Goal: Task Accomplishment & Management: Use online tool/utility

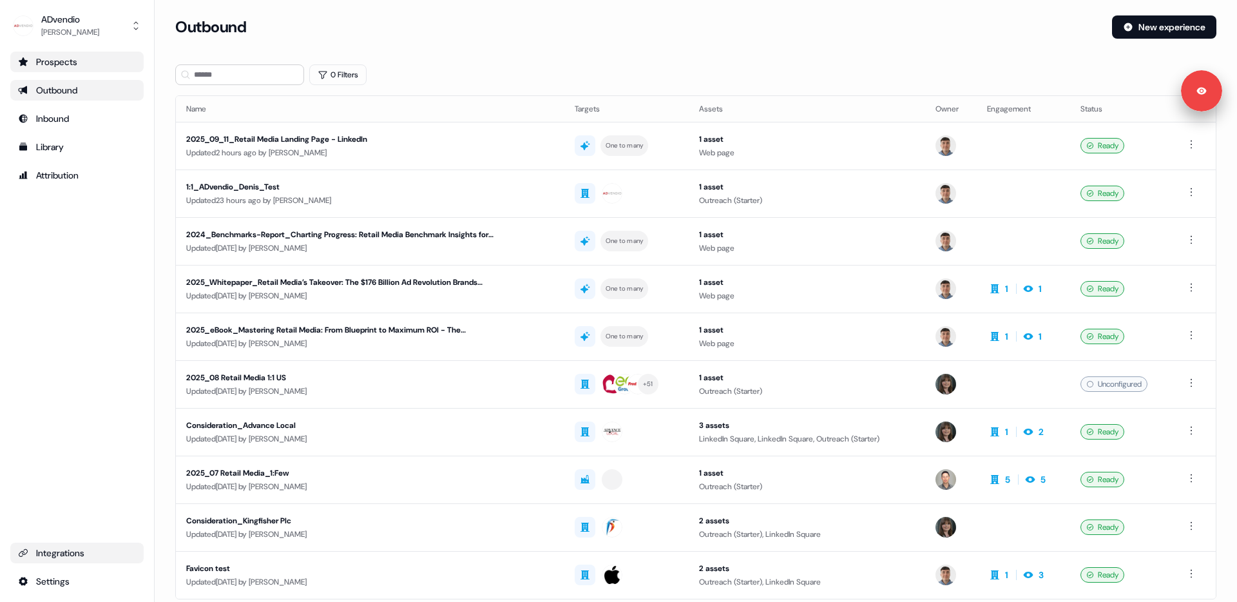
click at [70, 68] on link "Prospects" at bounding box center [76, 62] width 133 height 21
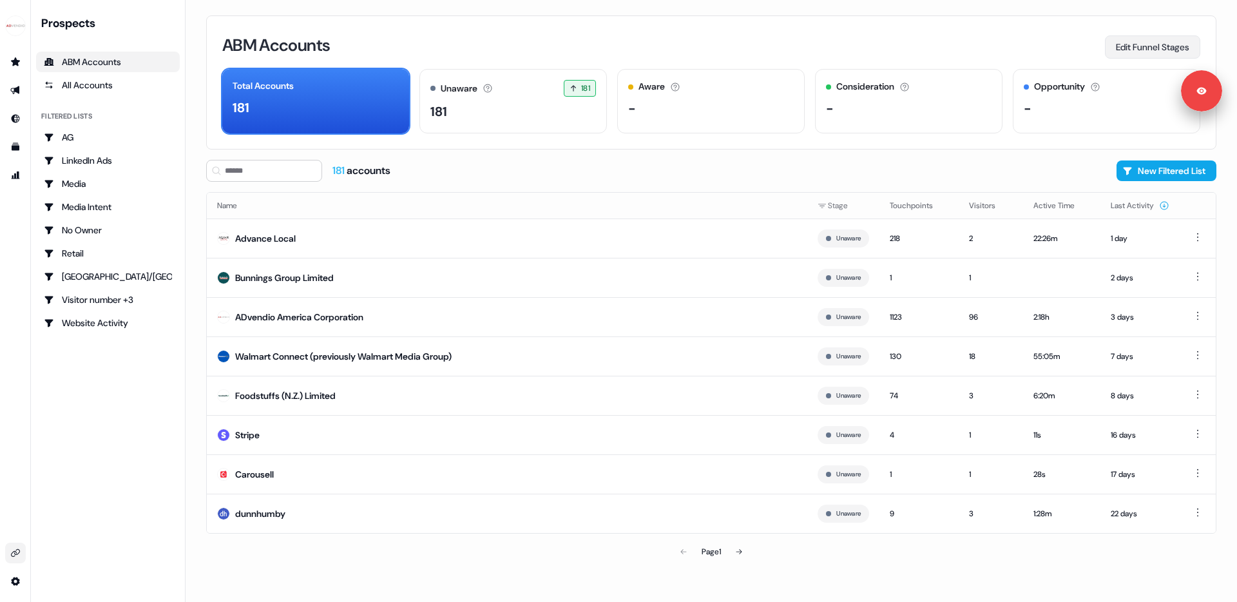
click at [1138, 45] on button "Edit Funnel Stages" at bounding box center [1152, 46] width 95 height 23
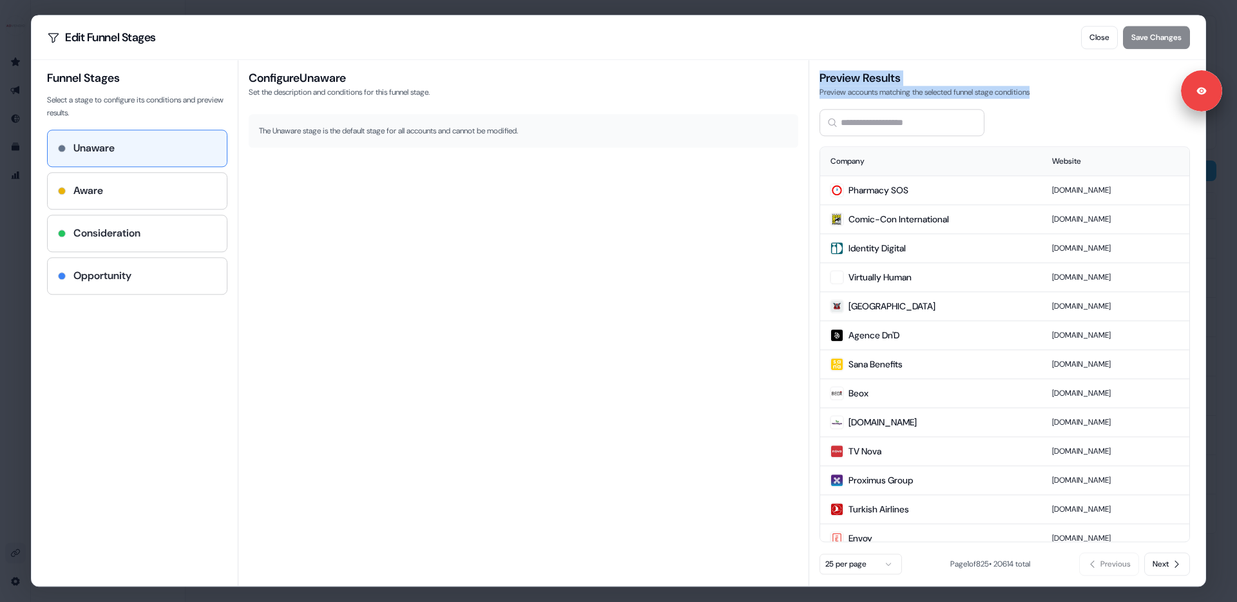
drag, startPoint x: 818, startPoint y: 78, endPoint x: 838, endPoint y: 208, distance: 131.1
click at [1035, 101] on div "Preview Results Preview accounts matching the selected funnel stage conditions …" at bounding box center [999, 323] width 381 height 526
click at [796, 268] on div "Configure Unaware Set the description and conditions for this funnel stage. The…" at bounding box center [524, 323] width 572 height 526
click at [117, 189] on div "Aware" at bounding box center [137, 190] width 159 height 15
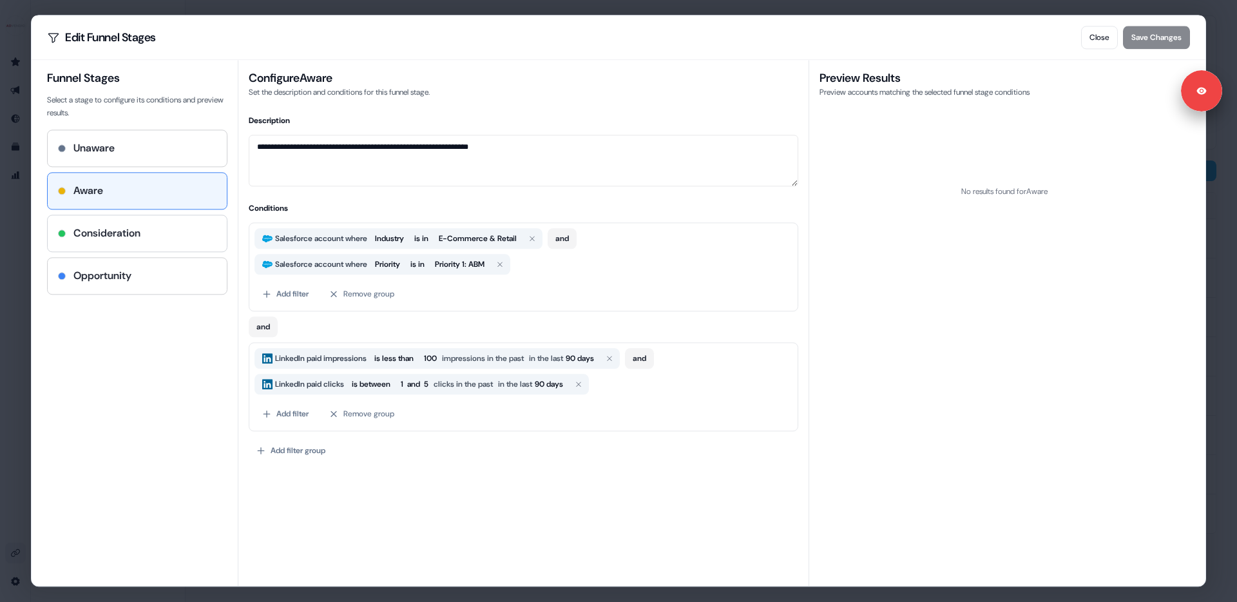
click at [143, 242] on div "Consideration" at bounding box center [137, 233] width 179 height 36
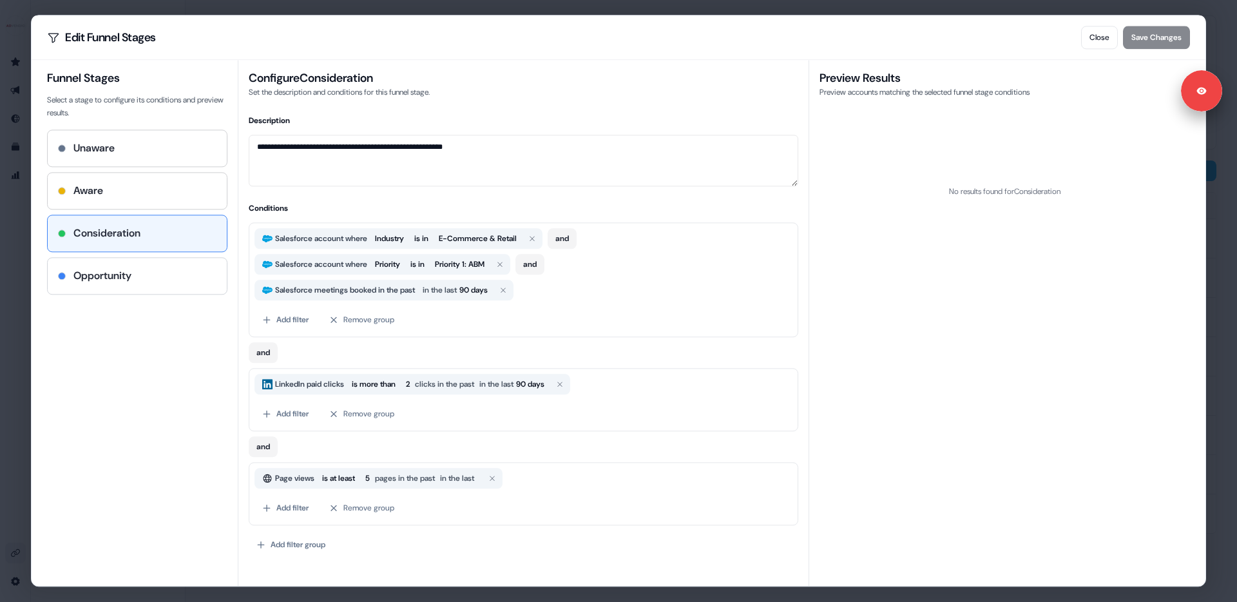
click at [114, 278] on h4 "Opportunity" at bounding box center [102, 275] width 58 height 15
type textarea "**********"
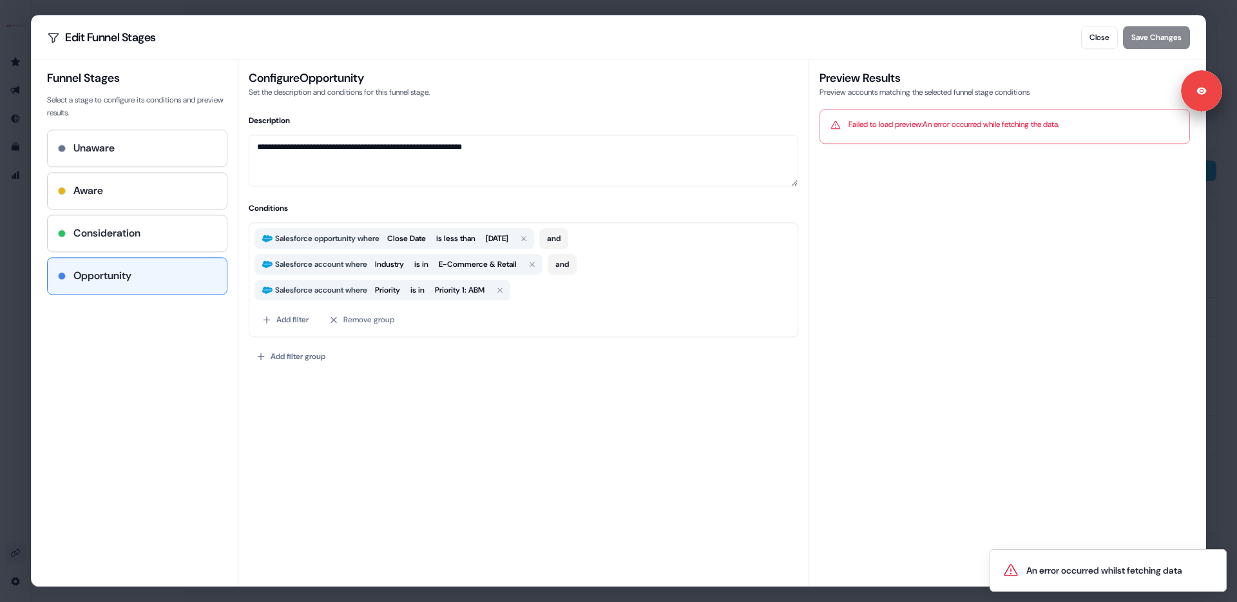
click at [131, 158] on div "Unaware" at bounding box center [137, 148] width 179 height 36
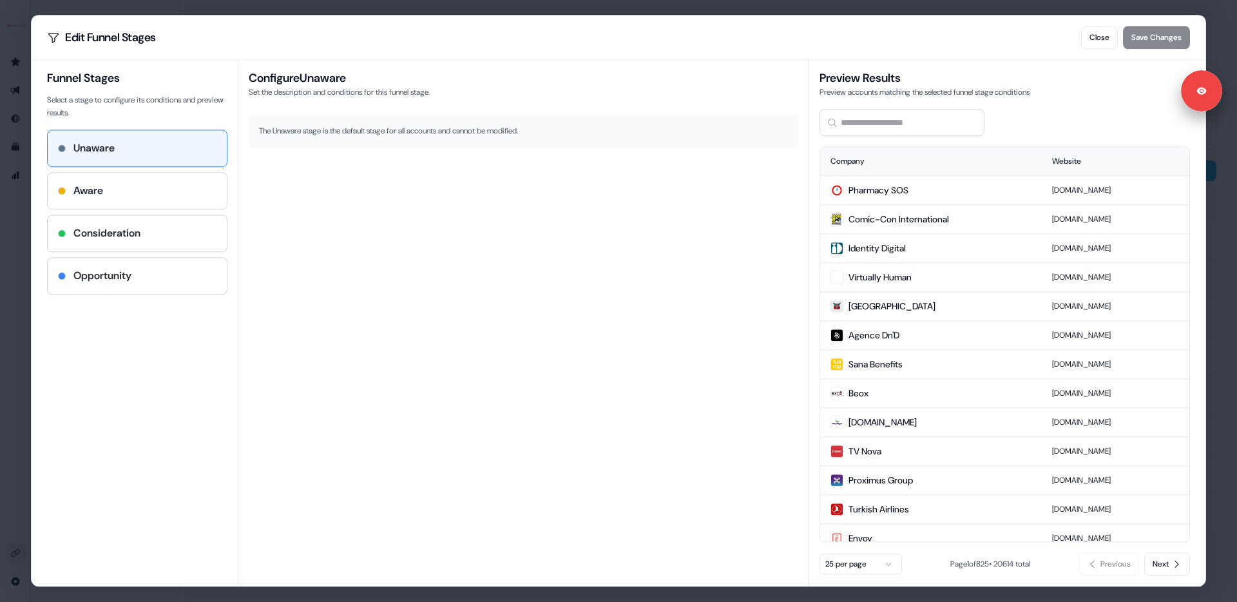
click at [135, 188] on div "Aware" at bounding box center [137, 190] width 159 height 15
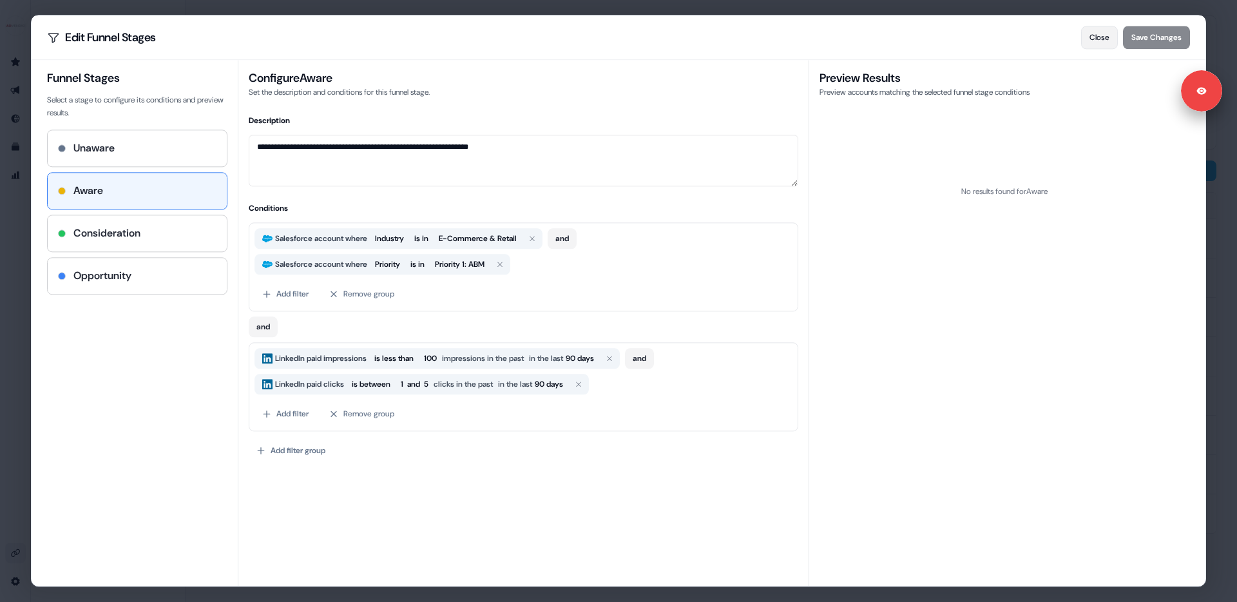
click at [1099, 35] on button "Close" at bounding box center [1099, 37] width 37 height 23
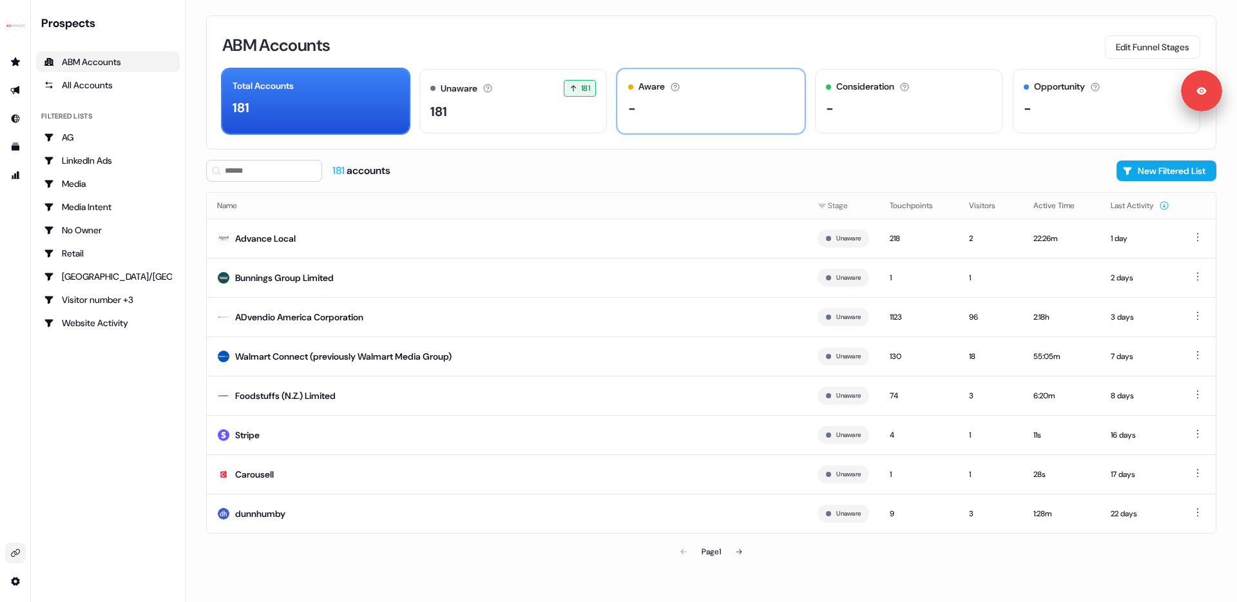
click at [682, 106] on div "-" at bounding box center [711, 108] width 166 height 19
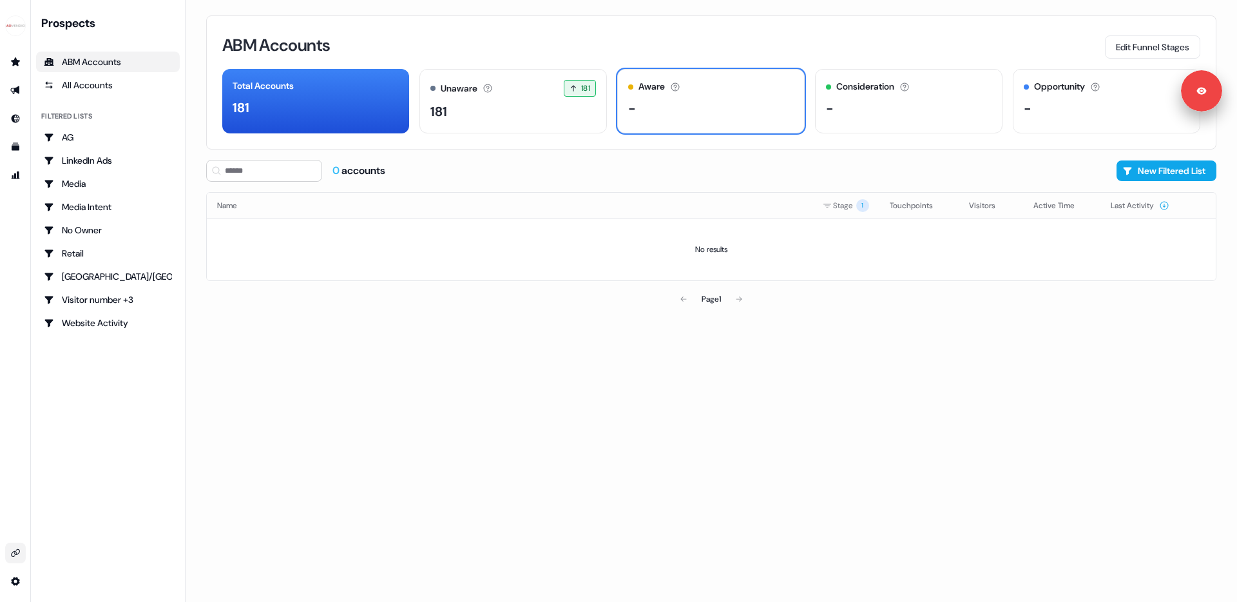
click at [641, 37] on div "ABM Accounts Edit Funnel Stages" at bounding box center [711, 45] width 978 height 27
click at [15, 87] on icon "Go to outbound experience" at bounding box center [15, 90] width 10 height 10
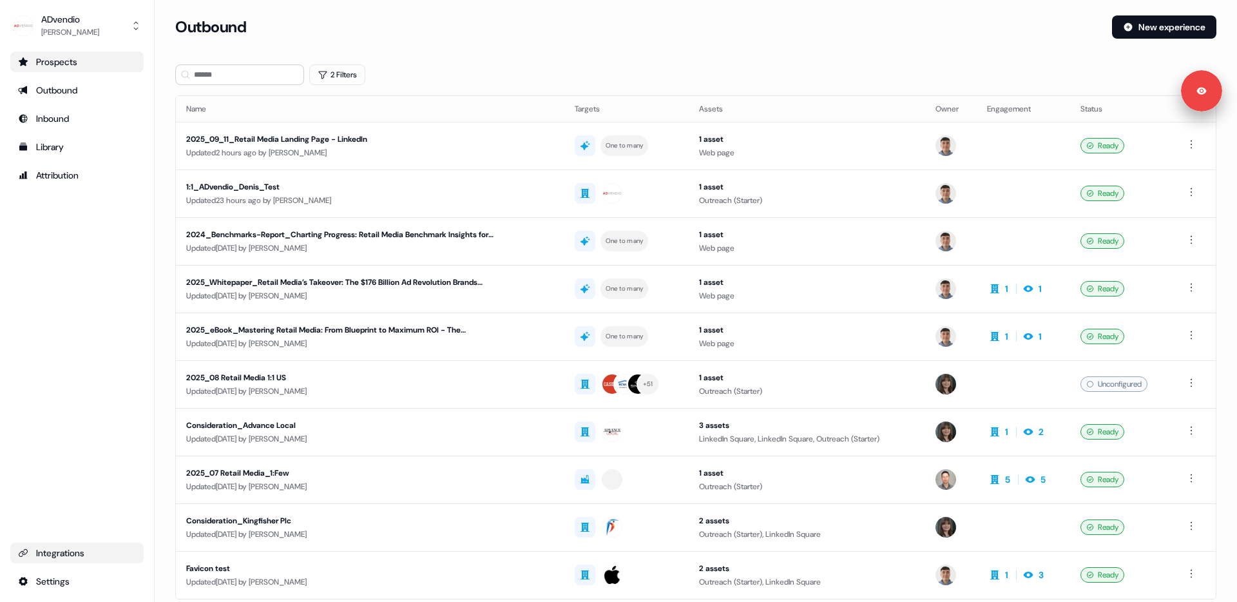
click at [103, 61] on div "Prospects" at bounding box center [77, 61] width 118 height 13
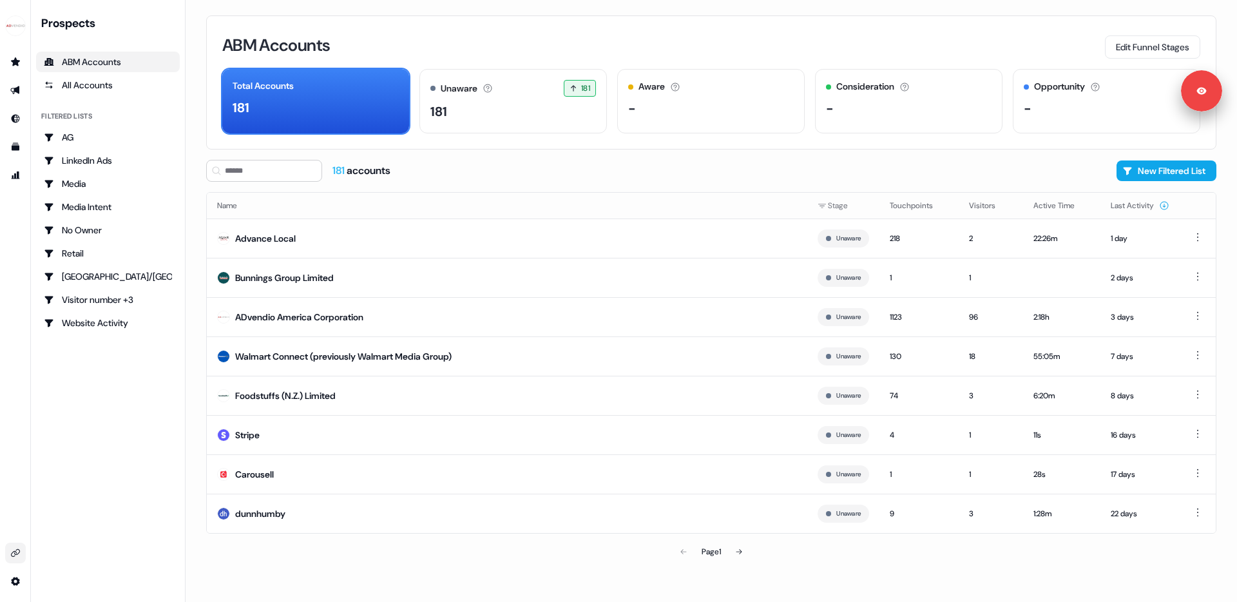
click at [638, 36] on div "ABM Accounts Edit Funnel Stages" at bounding box center [711, 45] width 978 height 27
click at [12, 91] on icon "Go to outbound experience" at bounding box center [14, 90] width 9 height 8
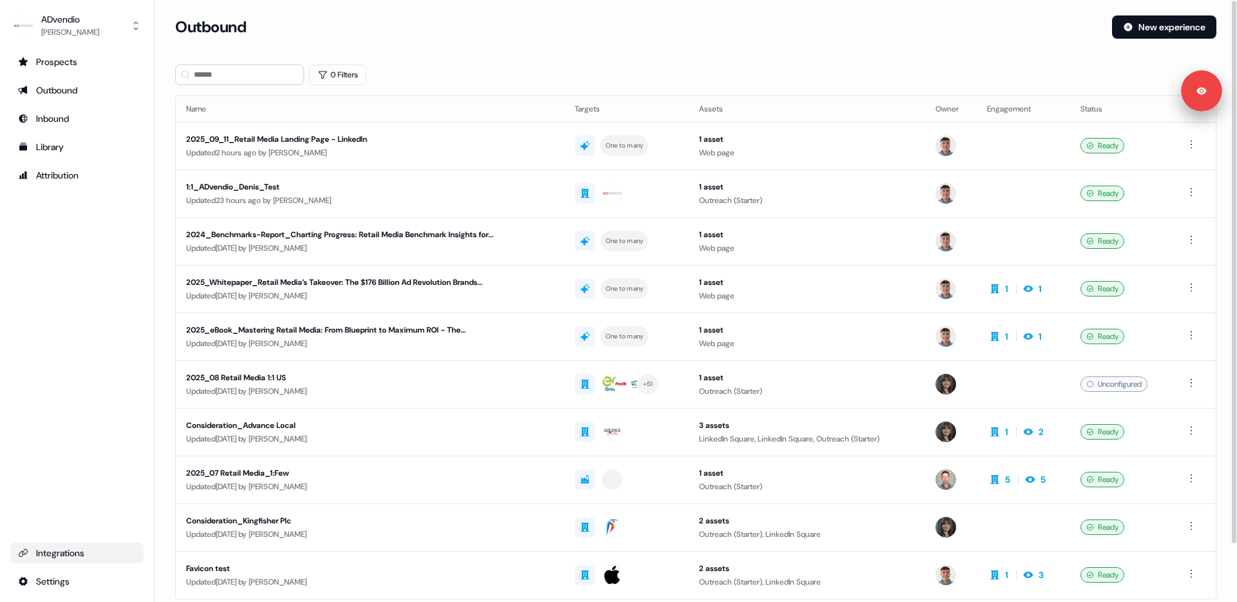
click at [98, 234] on div "Prospects Outbound Inbound Library Attribution Integrations Settings" at bounding box center [76, 322] width 133 height 540
click at [57, 149] on div "Library" at bounding box center [77, 146] width 118 height 13
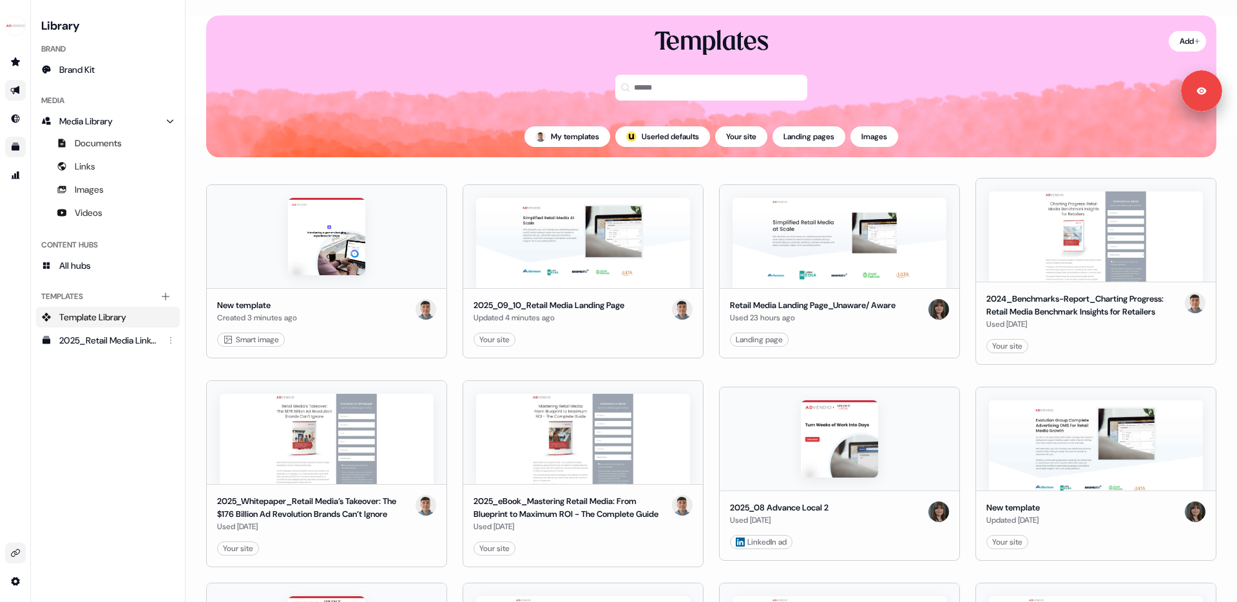
click at [19, 95] on link "Go to outbound experience" at bounding box center [15, 90] width 21 height 21
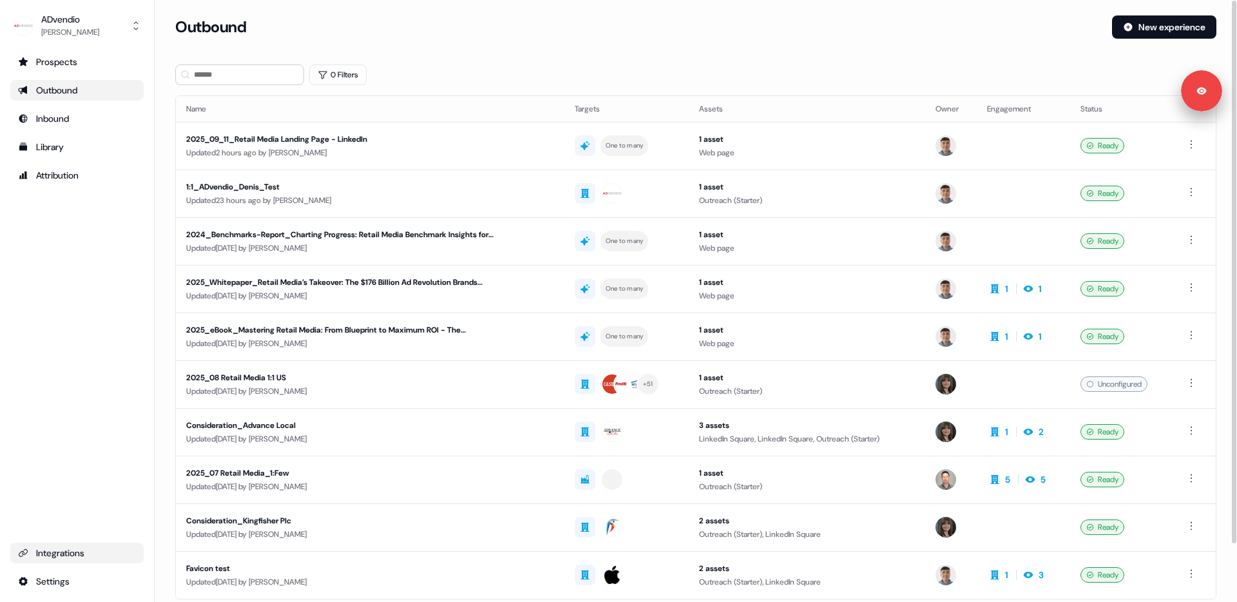
click at [27, 159] on ul "Prospects Outbound Inbound Library Attribution" at bounding box center [76, 119] width 133 height 134
click at [44, 153] on div "Library" at bounding box center [77, 146] width 118 height 13
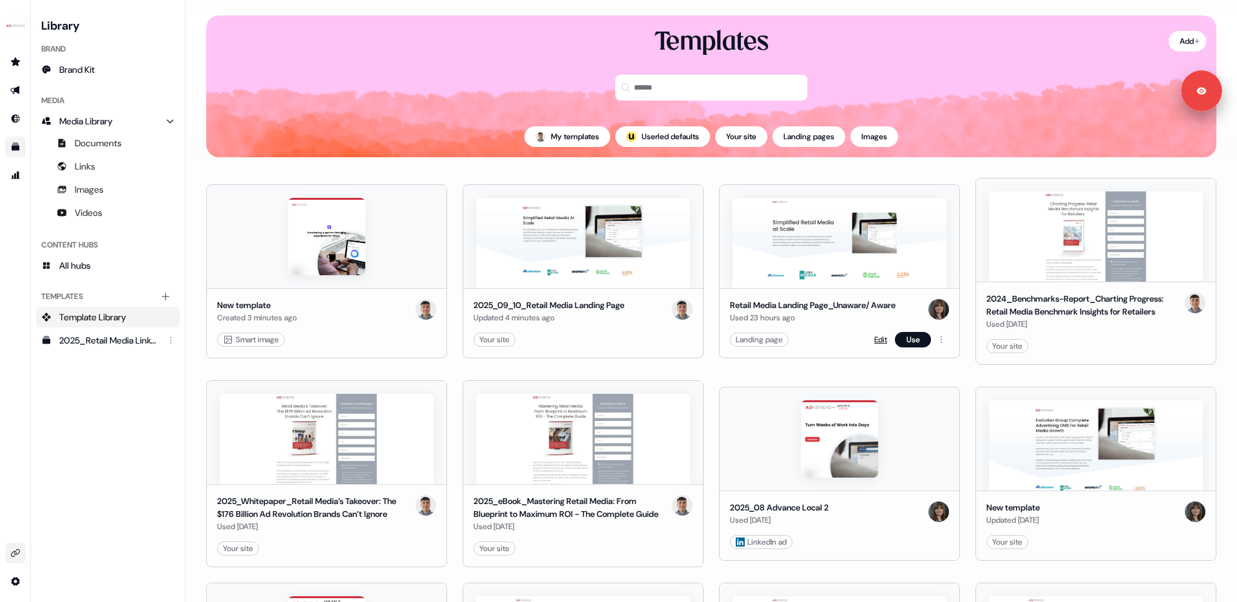
click at [876, 341] on link "Edit" at bounding box center [880, 339] width 13 height 13
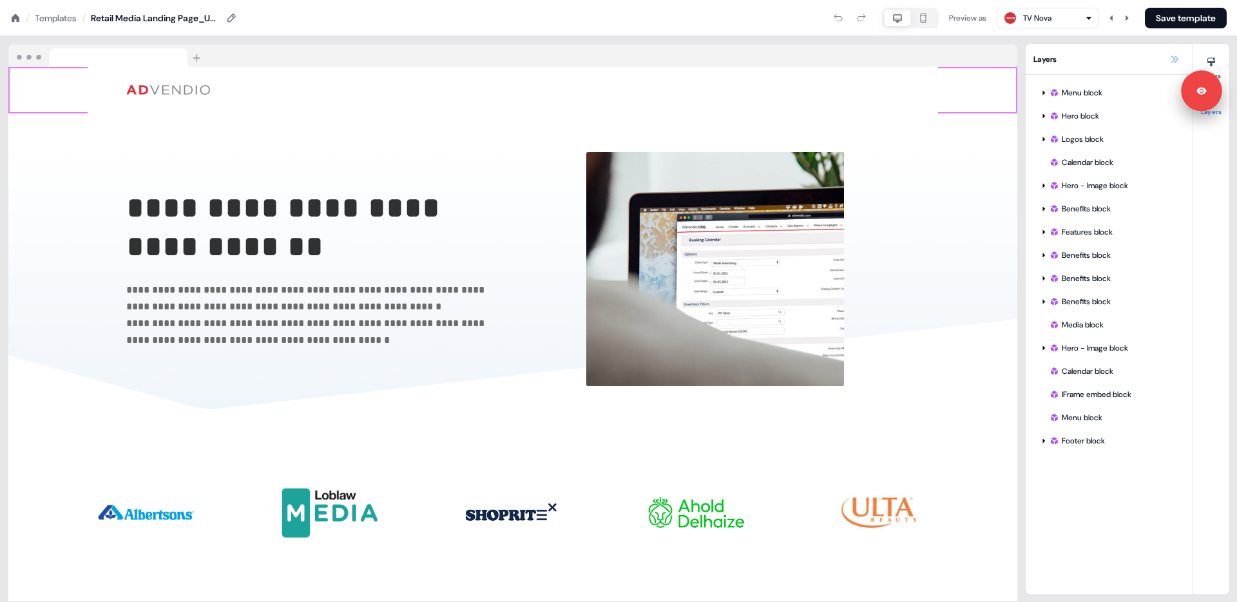
click at [1177, 57] on icon at bounding box center [1175, 59] width 10 height 10
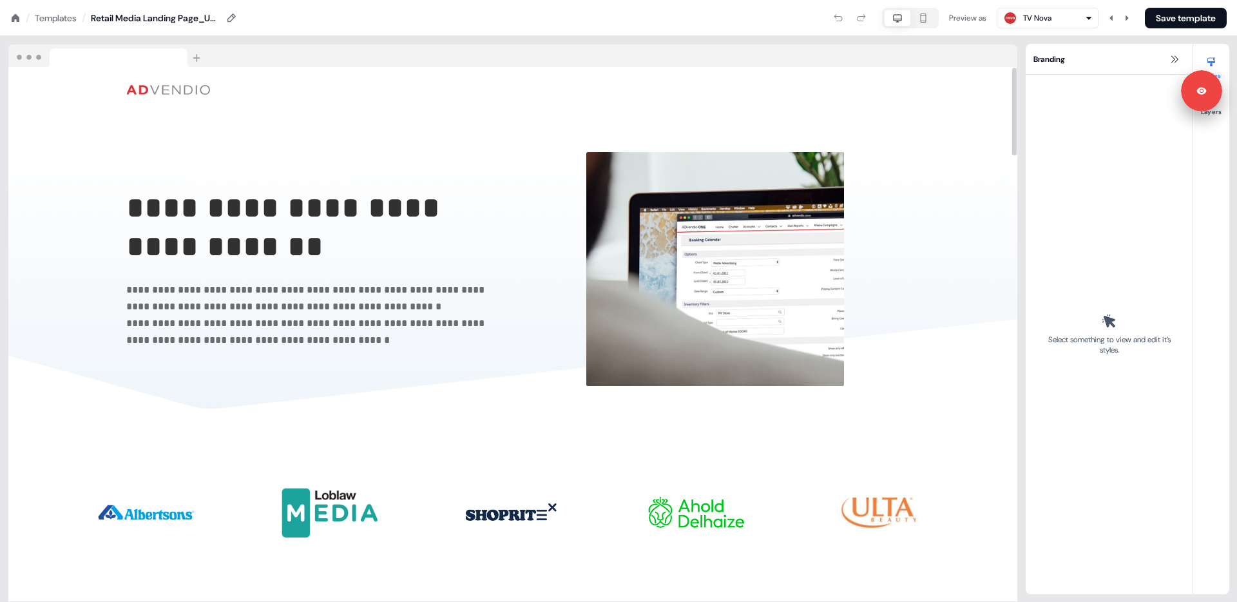
click at [293, 37] on div "**********" at bounding box center [513, 319] width 1026 height 566
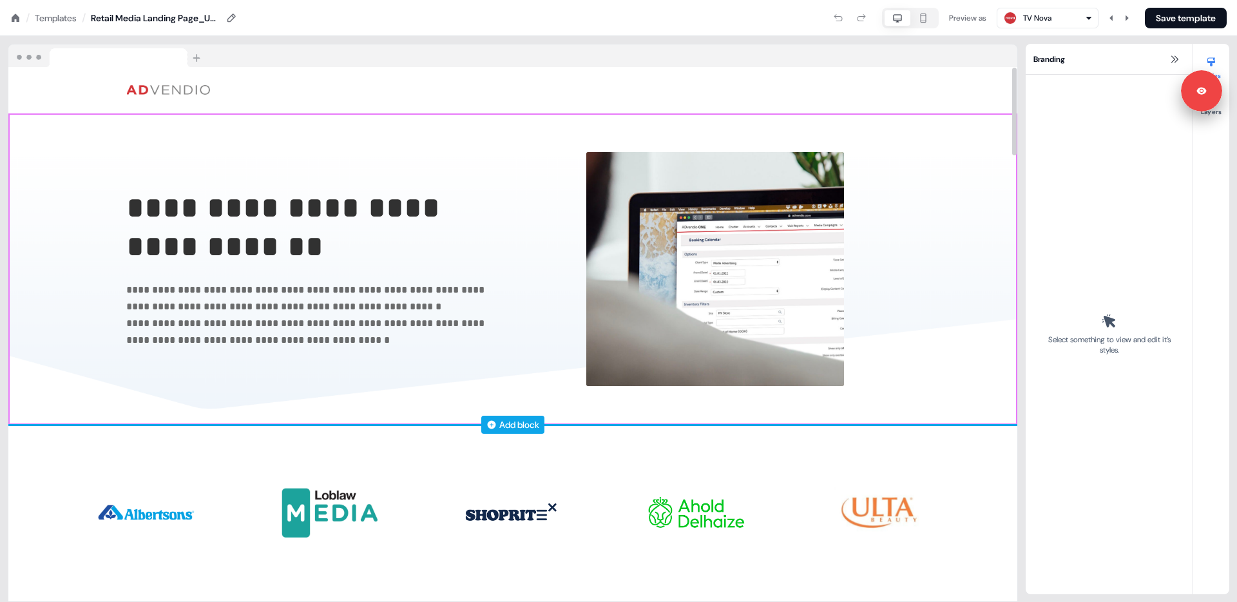
click at [510, 427] on div "Add block" at bounding box center [519, 424] width 40 height 13
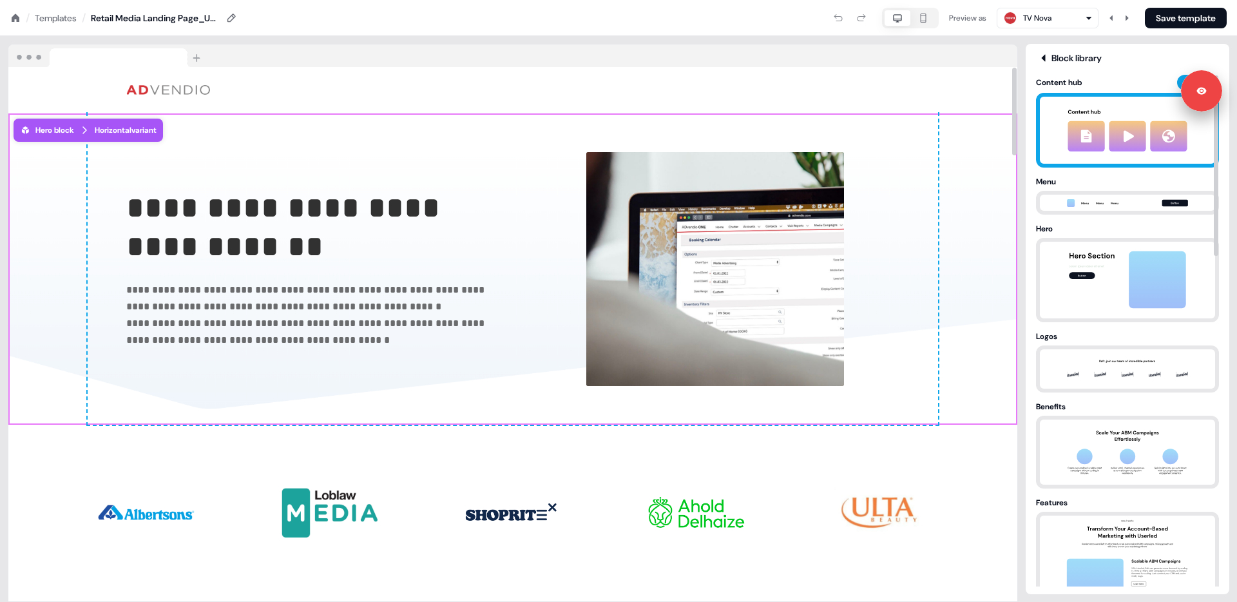
click at [1109, 142] on img at bounding box center [1127, 130] width 143 height 67
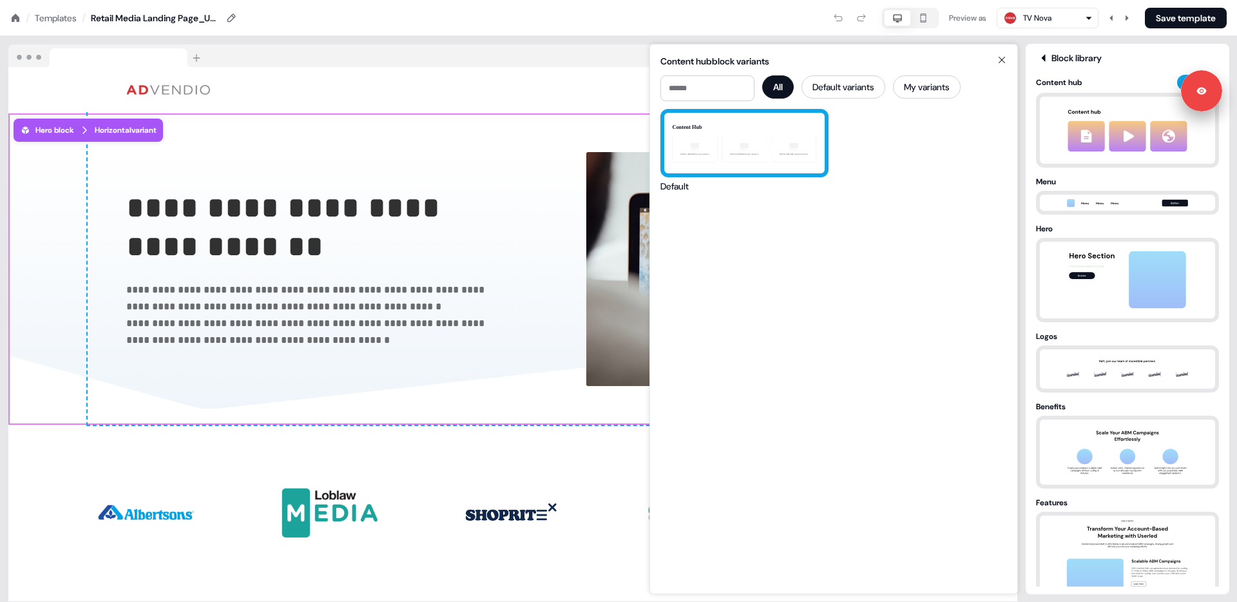
click at [786, 133] on div "Content Hub Click to add a link to your resource Click to add a link to your re…" at bounding box center [744, 143] width 160 height 61
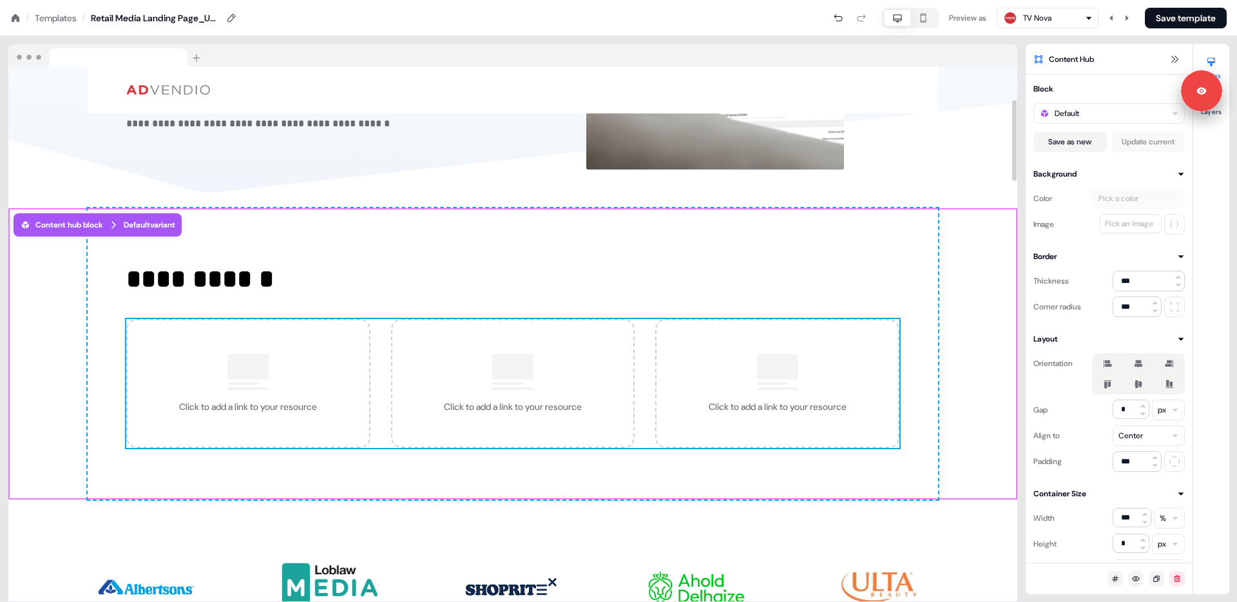
scroll to position [218, 0]
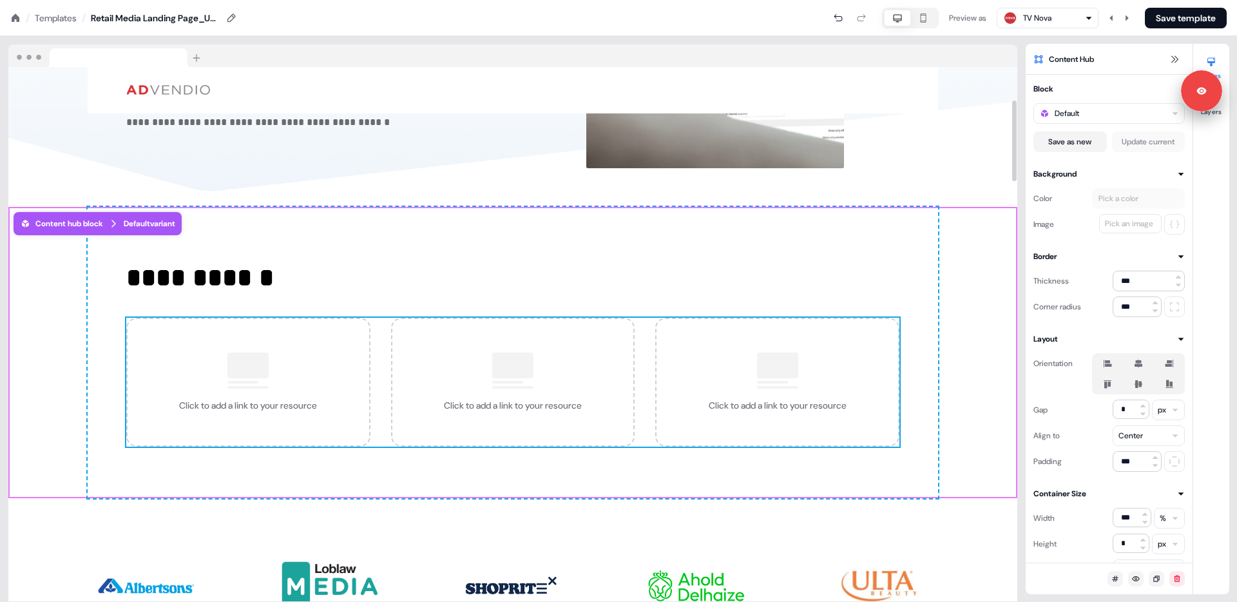
click at [566, 338] on div "Click to add a link to your resource" at bounding box center [513, 382] width 244 height 129
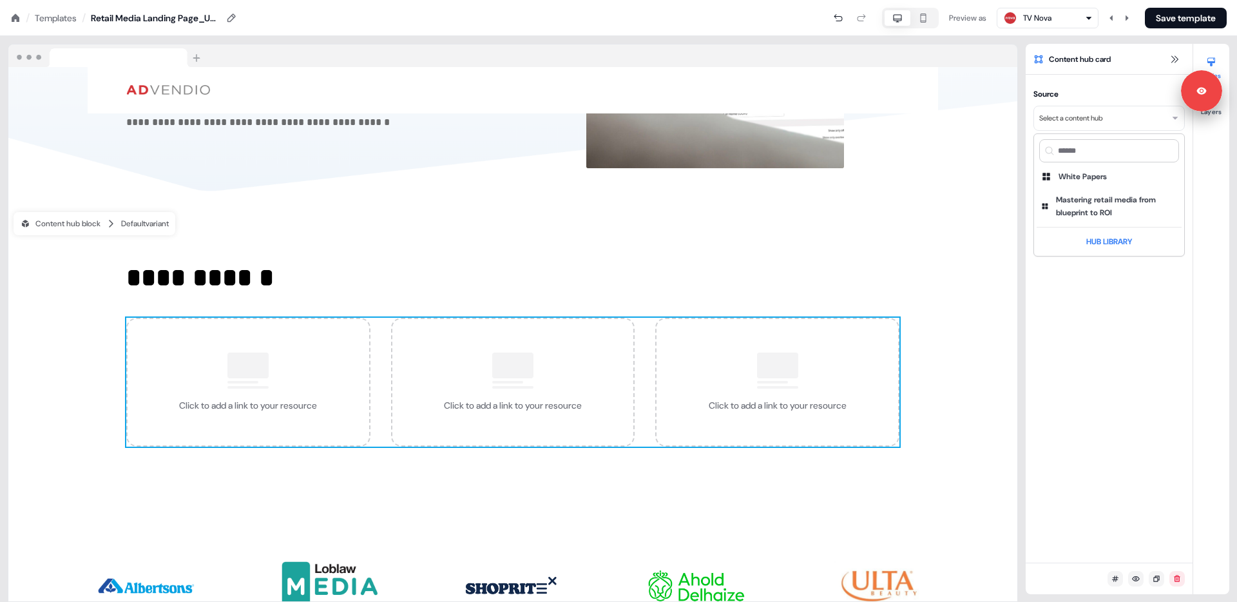
click at [1113, 0] on html "**********" at bounding box center [618, 0] width 1237 height 0
click at [1094, 207] on div "Mastering retail media from blueprint to ROI" at bounding box center [1117, 206] width 122 height 26
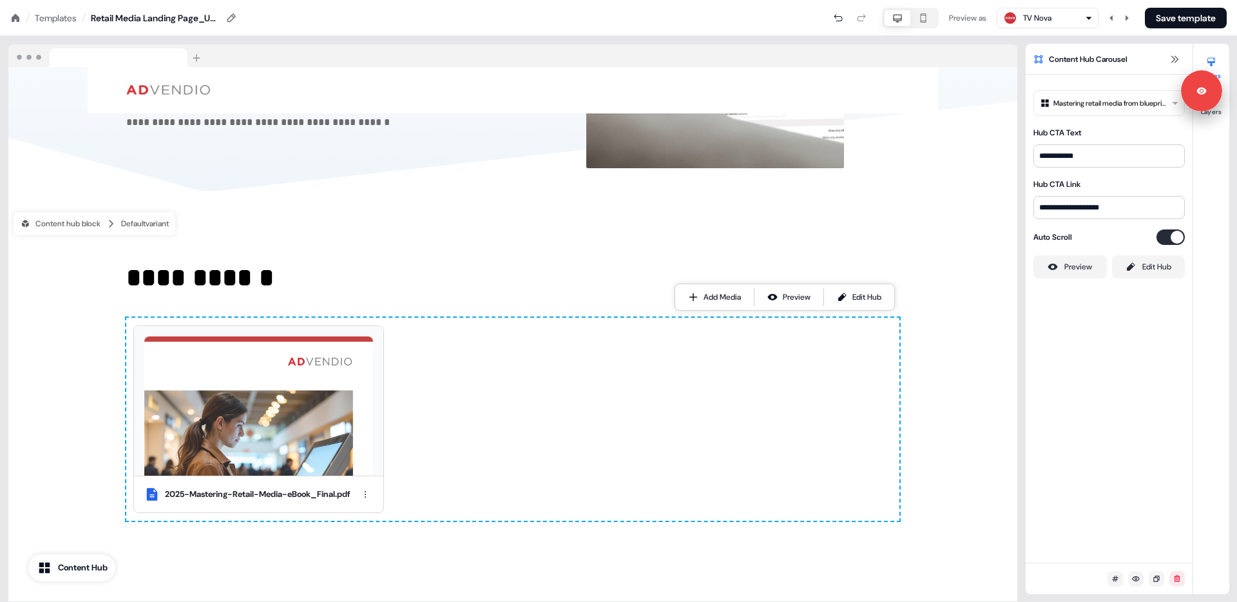
click at [1085, 0] on html "**********" at bounding box center [618, 0] width 1237 height 0
click at [1099, 164] on div "White Papers" at bounding box center [1083, 161] width 48 height 13
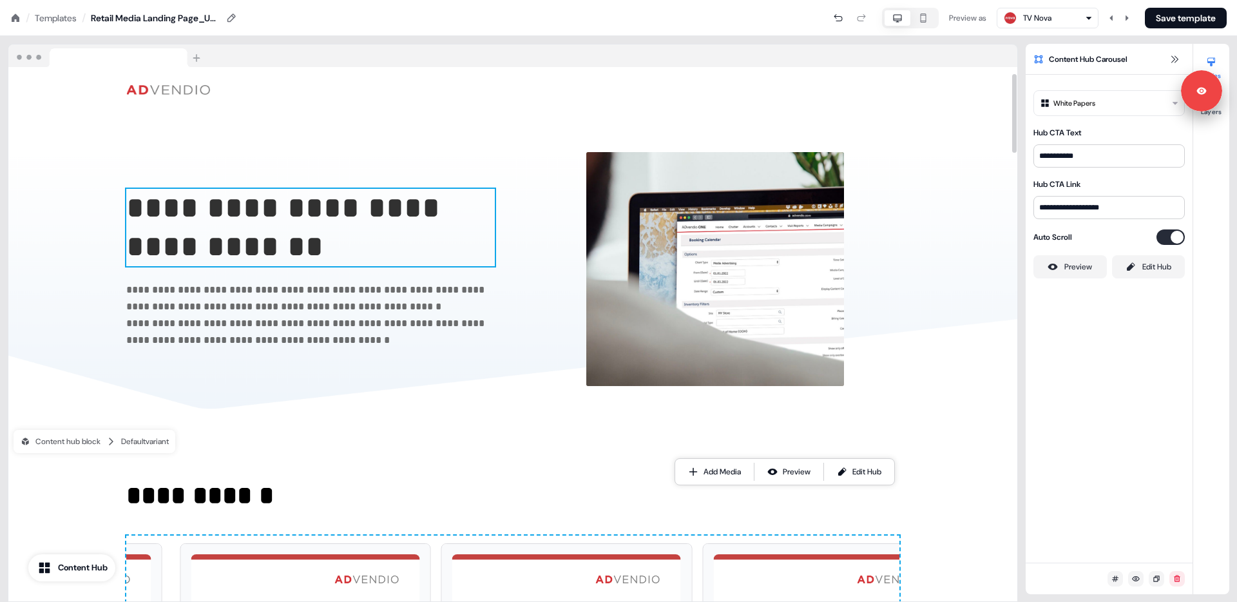
scroll to position [72, 0]
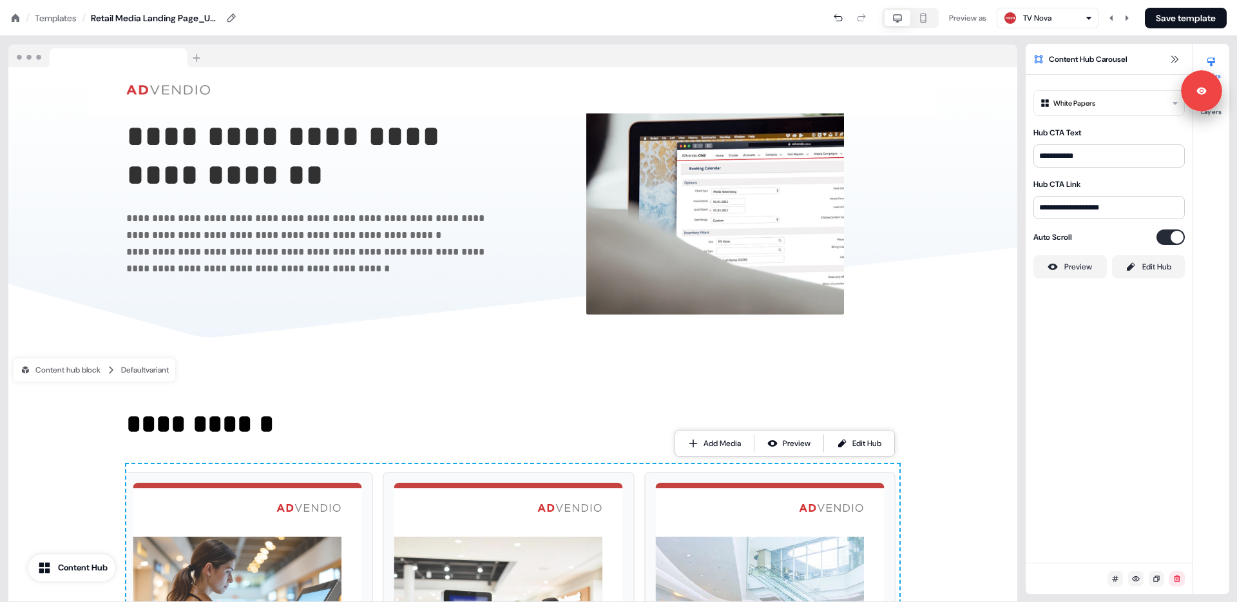
click at [15, 20] on icon at bounding box center [15, 18] width 10 height 10
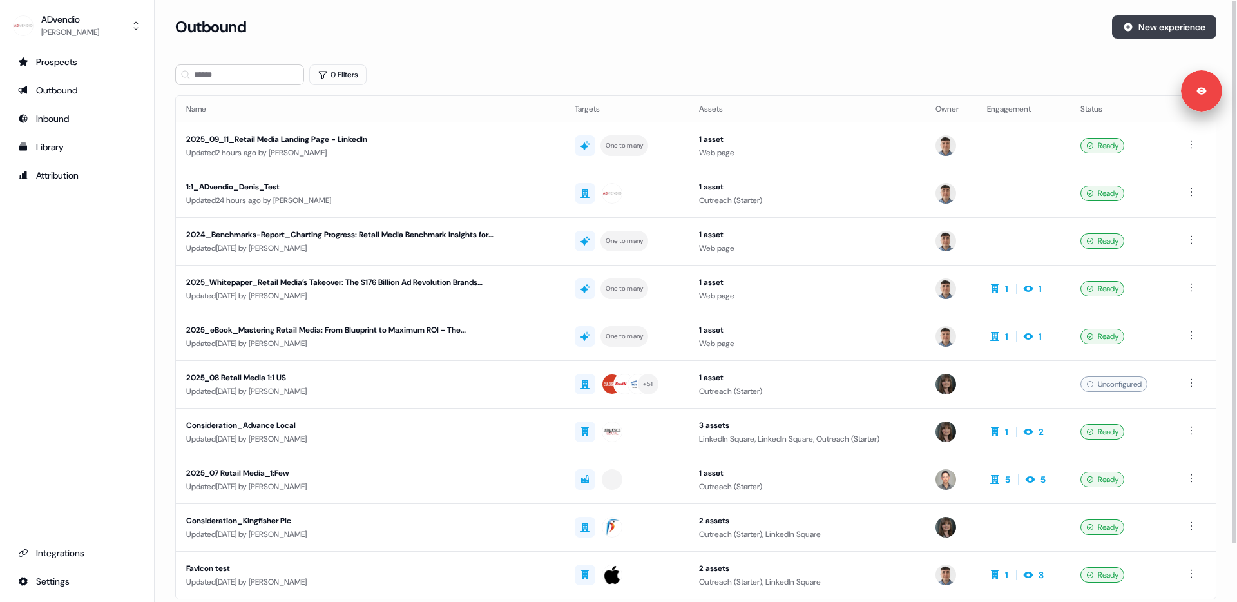
click at [1155, 25] on button "New experience" at bounding box center [1164, 26] width 104 height 23
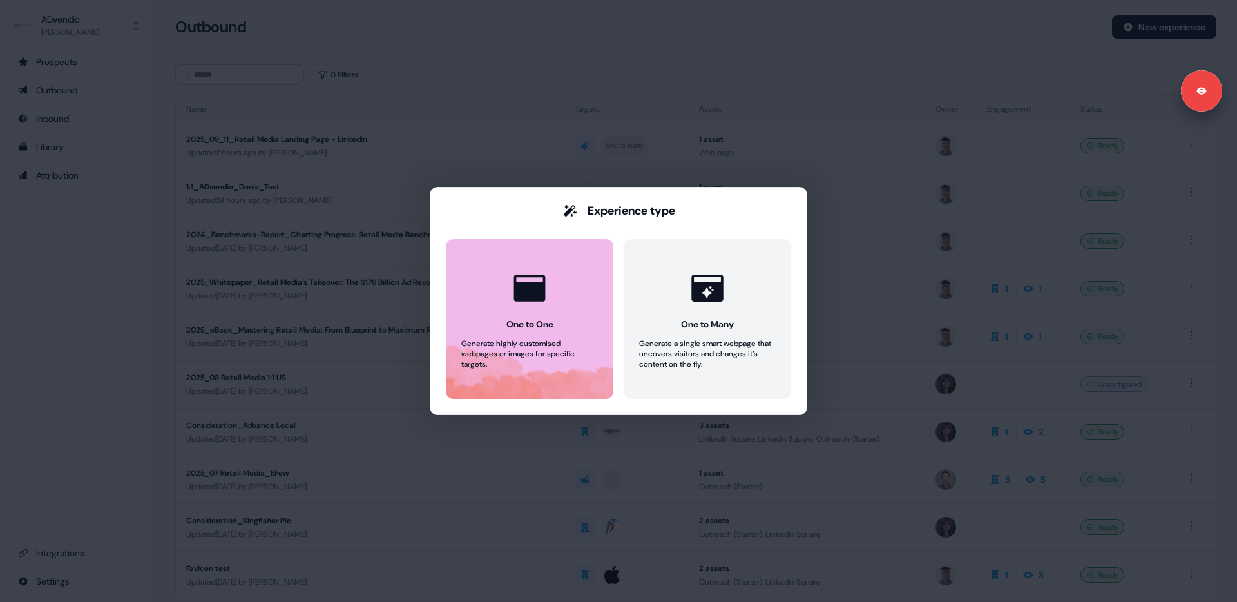
click at [569, 291] on button "One to One Generate highly customised webpages or images for specific targets." at bounding box center [530, 319] width 168 height 160
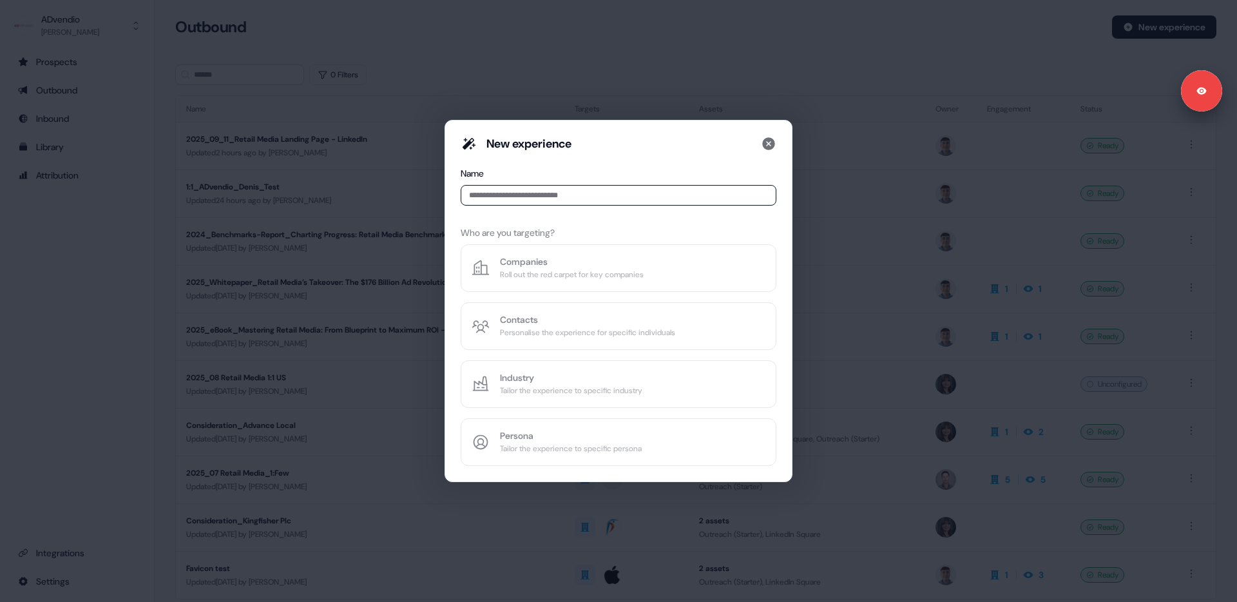
click at [541, 189] on input at bounding box center [619, 195] width 316 height 21
type input "****"
click at [575, 266] on div "Companies" at bounding box center [572, 261] width 144 height 13
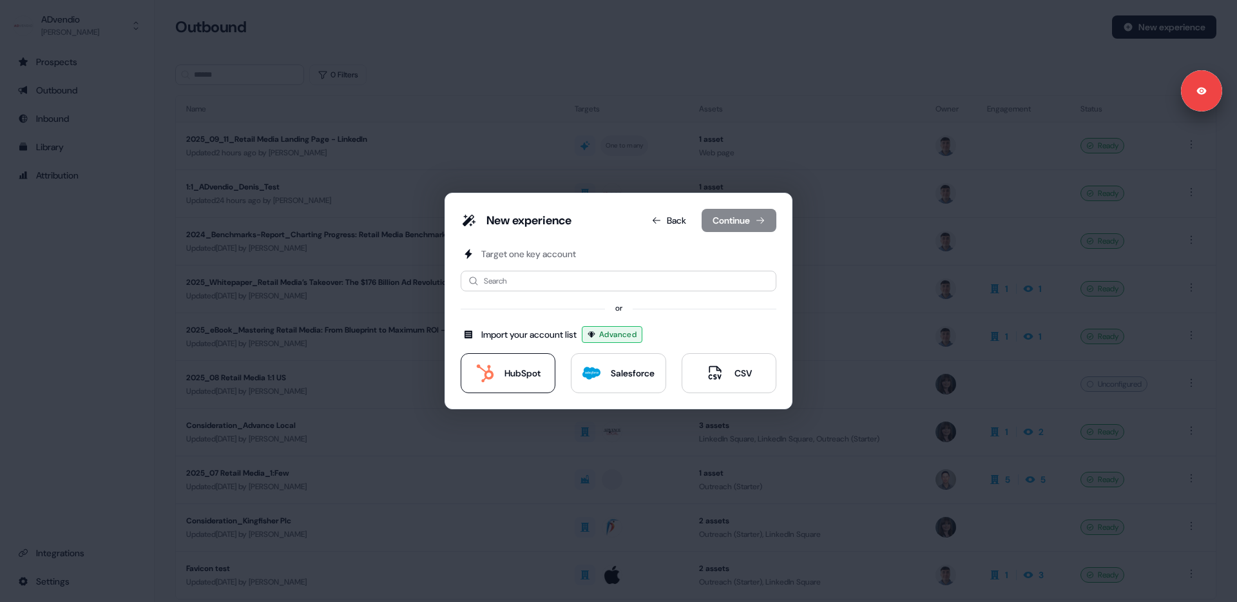
click at [509, 391] on button "HubSpot" at bounding box center [508, 373] width 95 height 40
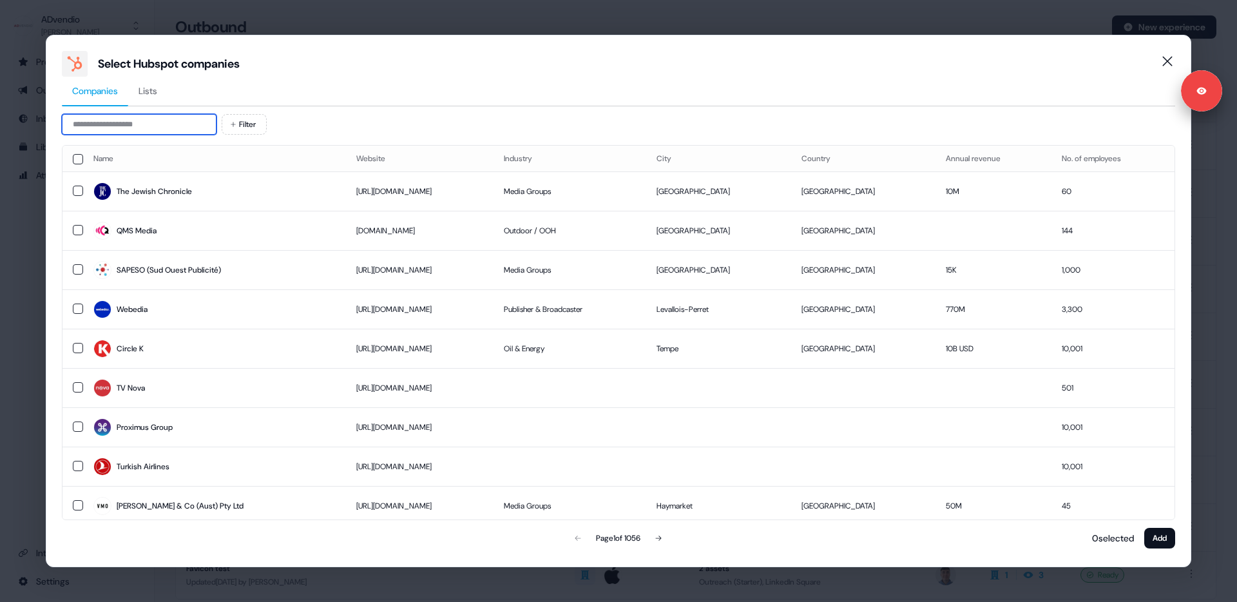
click at [154, 124] on input at bounding box center [139, 124] width 155 height 21
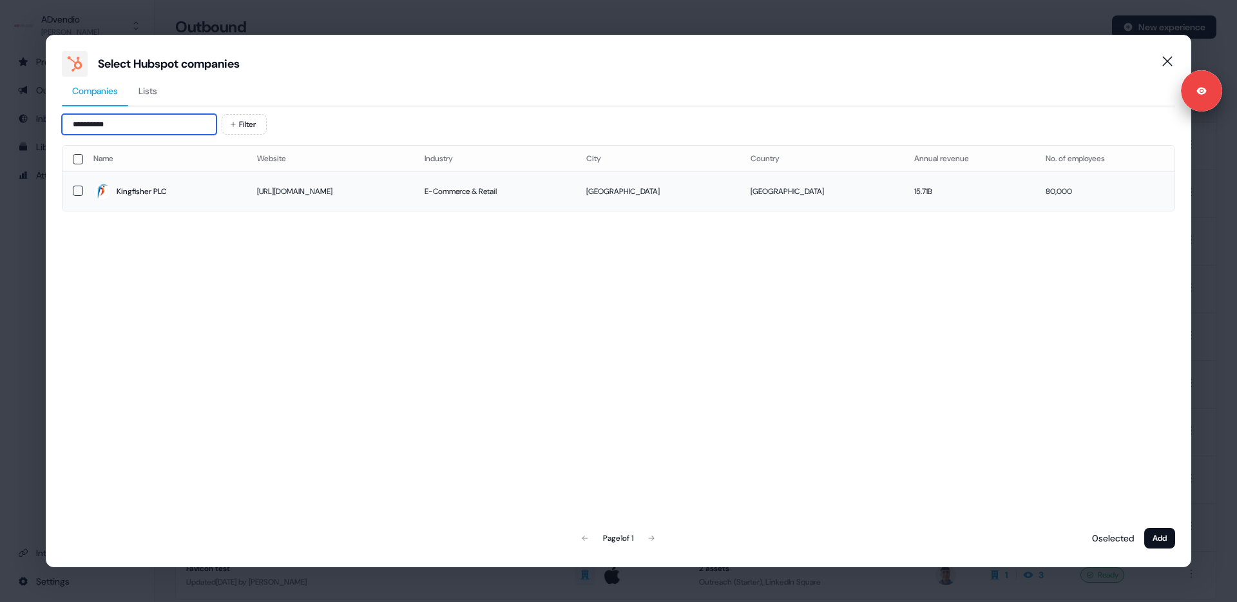
type input "**********"
click at [79, 189] on button "button" at bounding box center [78, 191] width 10 height 10
click at [1169, 534] on button "Add" at bounding box center [1160, 538] width 31 height 21
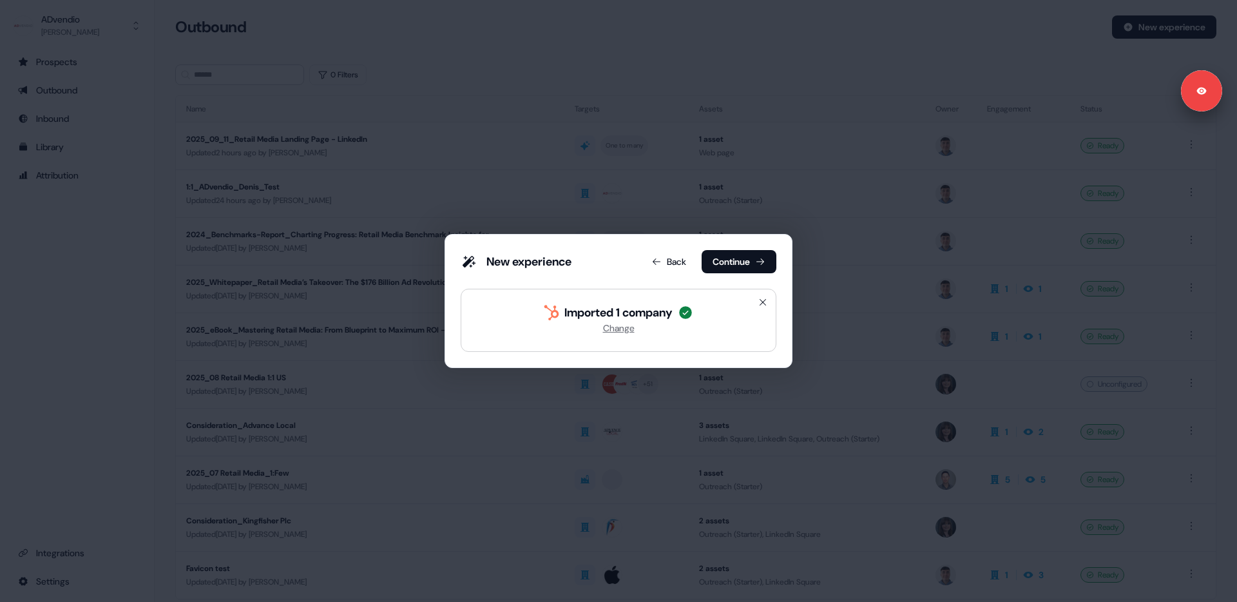
click at [760, 260] on icon at bounding box center [760, 261] width 10 height 10
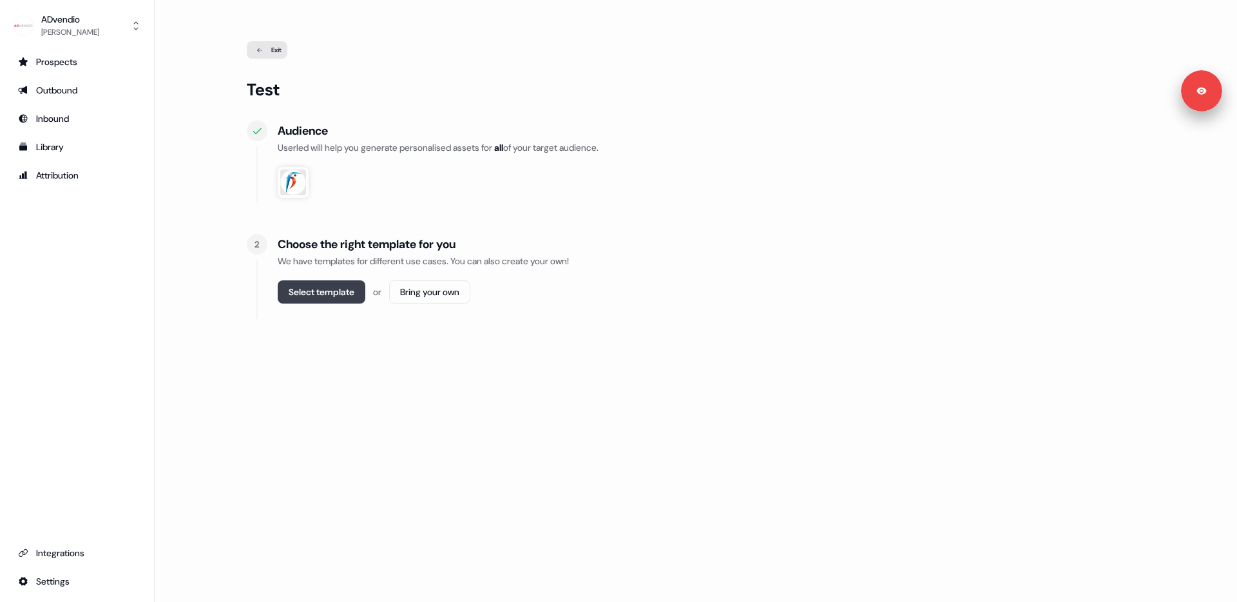
click at [302, 297] on button "Select template" at bounding box center [322, 291] width 88 height 23
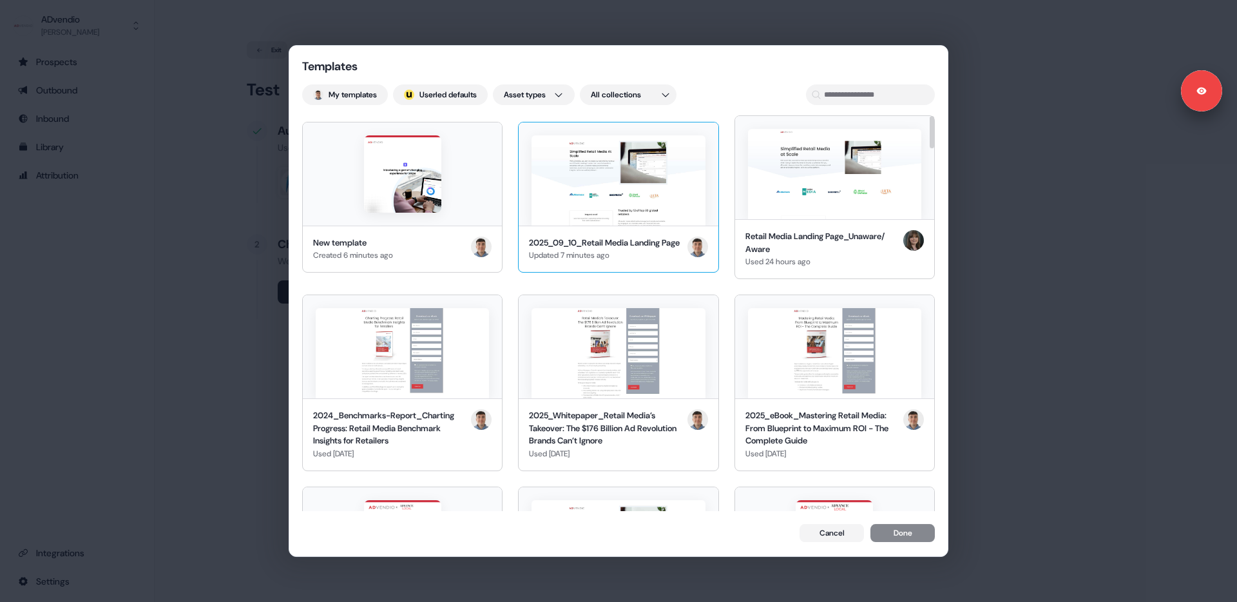
click at [569, 166] on img at bounding box center [618, 180] width 173 height 90
drag, startPoint x: 893, startPoint y: 532, endPoint x: 867, endPoint y: 525, distance: 26.7
click at [894, 533] on button "Done" at bounding box center [903, 534] width 64 height 18
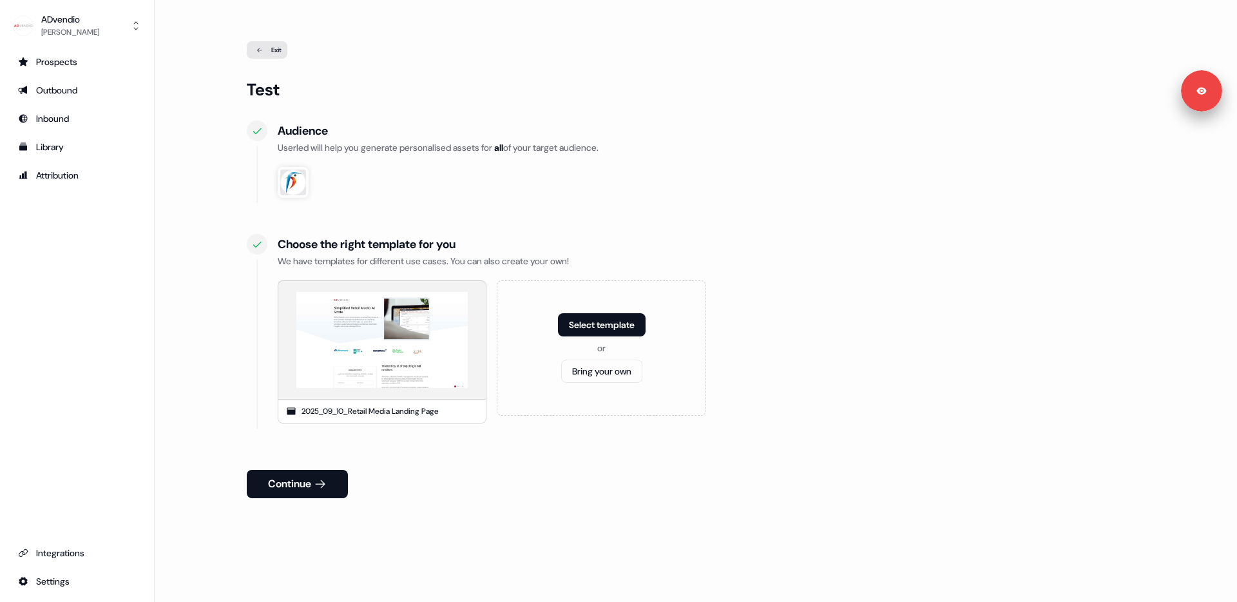
click at [293, 488] on button "Continue" at bounding box center [297, 484] width 101 height 28
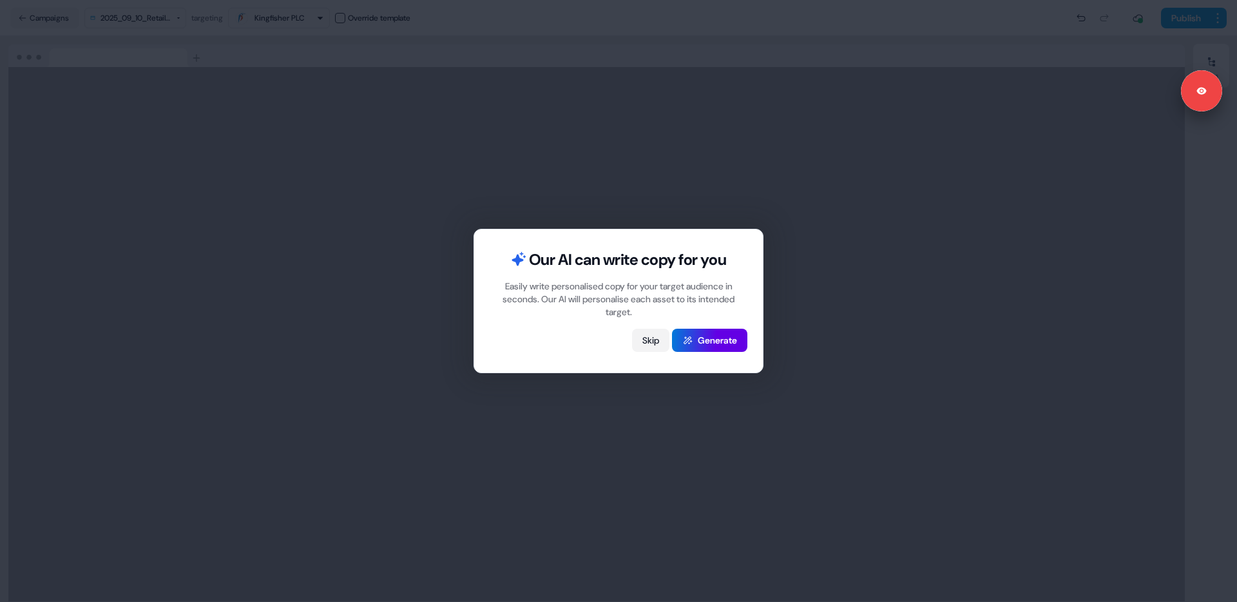
click at [654, 339] on button "Skip" at bounding box center [650, 340] width 37 height 23
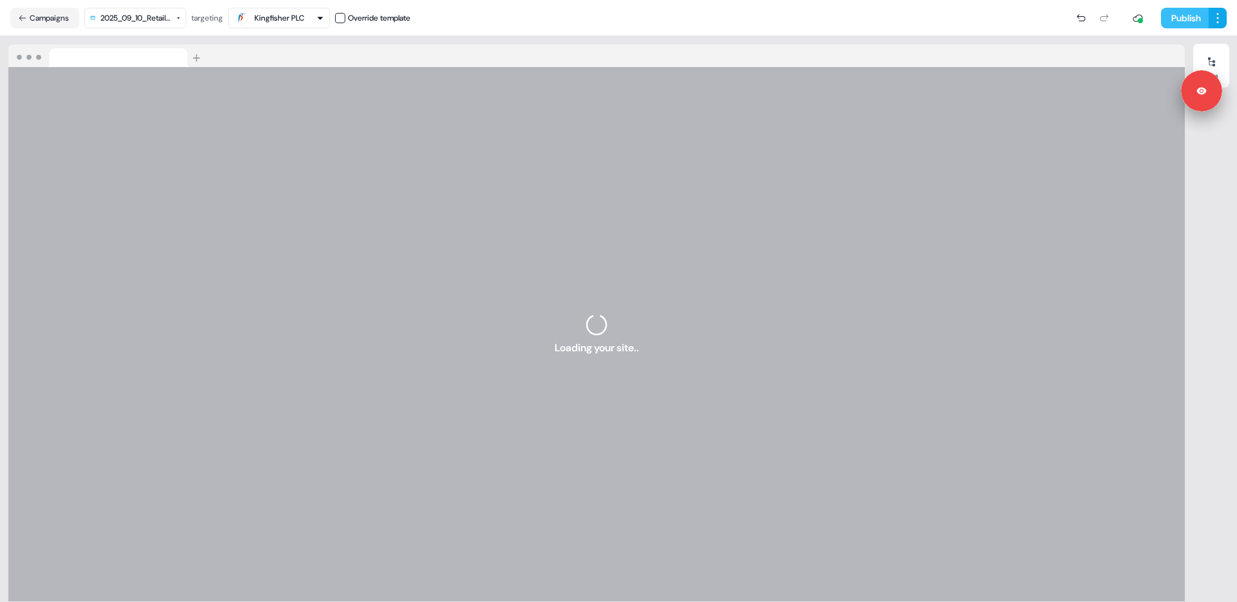
click at [1188, 13] on button "Publish" at bounding box center [1185, 18] width 48 height 21
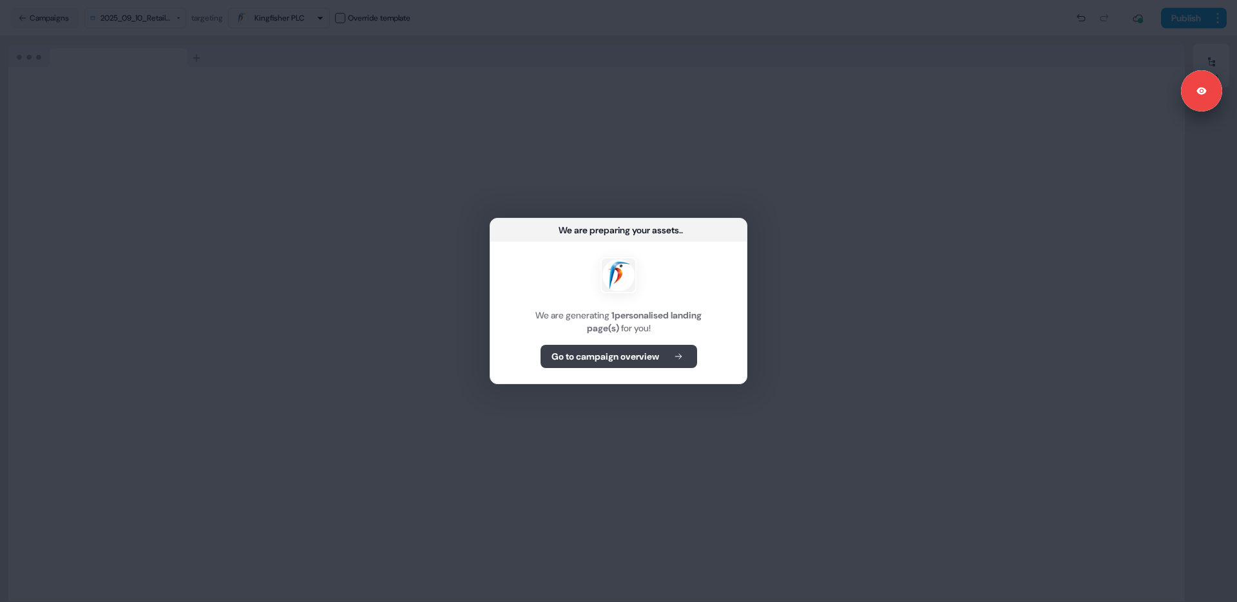
click at [568, 360] on b "Go to campaign overview" at bounding box center [606, 356] width 108 height 13
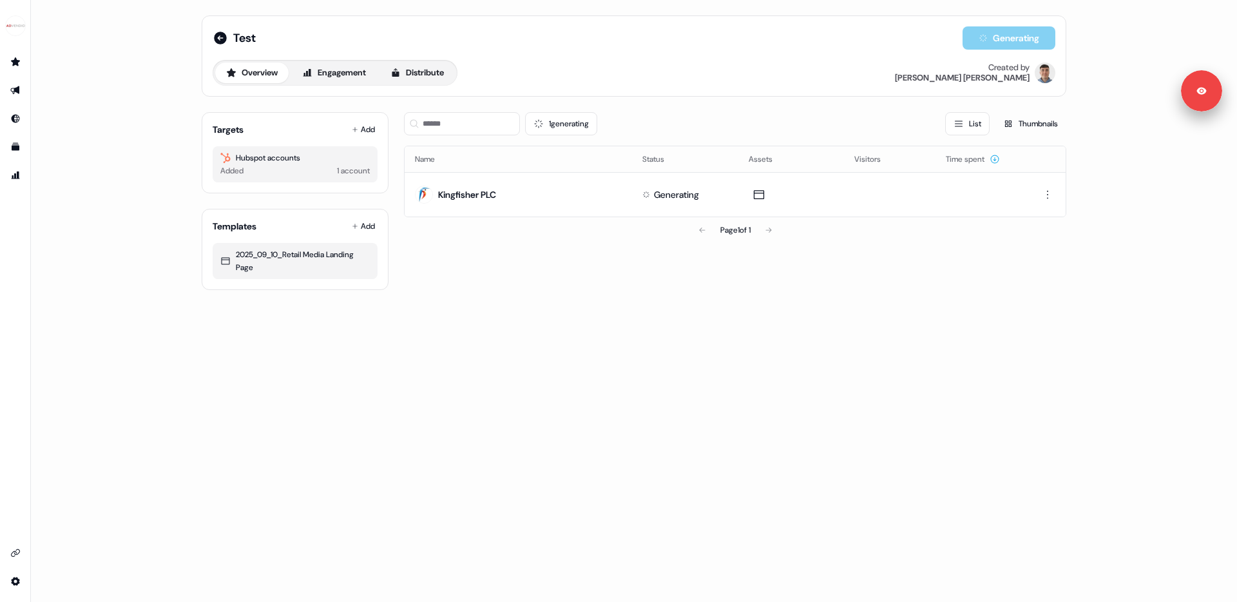
click at [707, 114] on div "1 generating List Thumbnails" at bounding box center [735, 123] width 662 height 23
click at [582, 72] on div "Overview Engagement Distribute Created by Denis Fleming" at bounding box center [634, 73] width 843 height 26
click at [534, 227] on div "Page 1 of 1" at bounding box center [735, 230] width 662 height 26
click at [429, 72] on button "Distribute" at bounding box center [417, 73] width 75 height 21
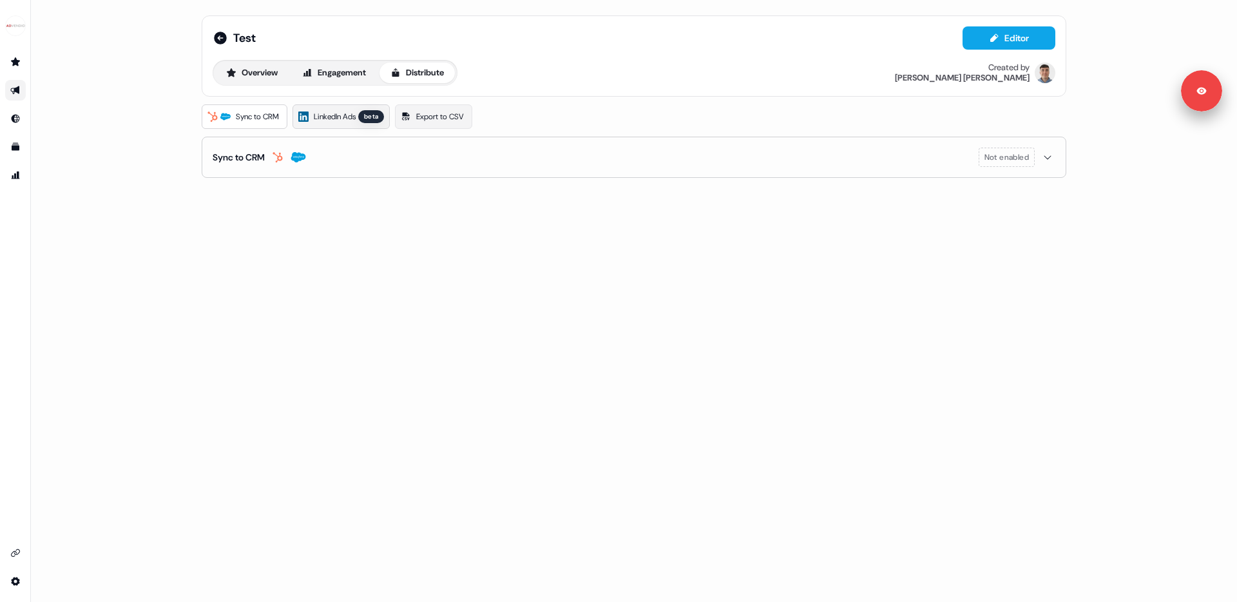
click at [329, 121] on span "LinkedIn Ads" at bounding box center [335, 116] width 42 height 13
click at [251, 68] on button "Overview" at bounding box center [251, 73] width 73 height 21
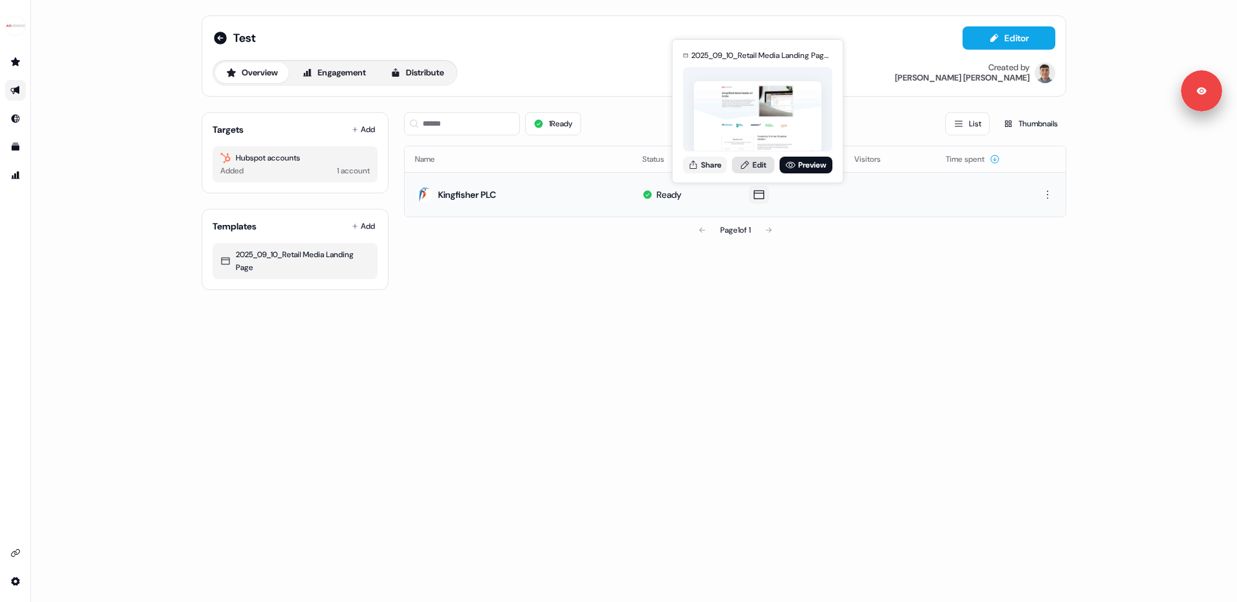
click at [757, 159] on link "Edit" at bounding box center [753, 165] width 43 height 17
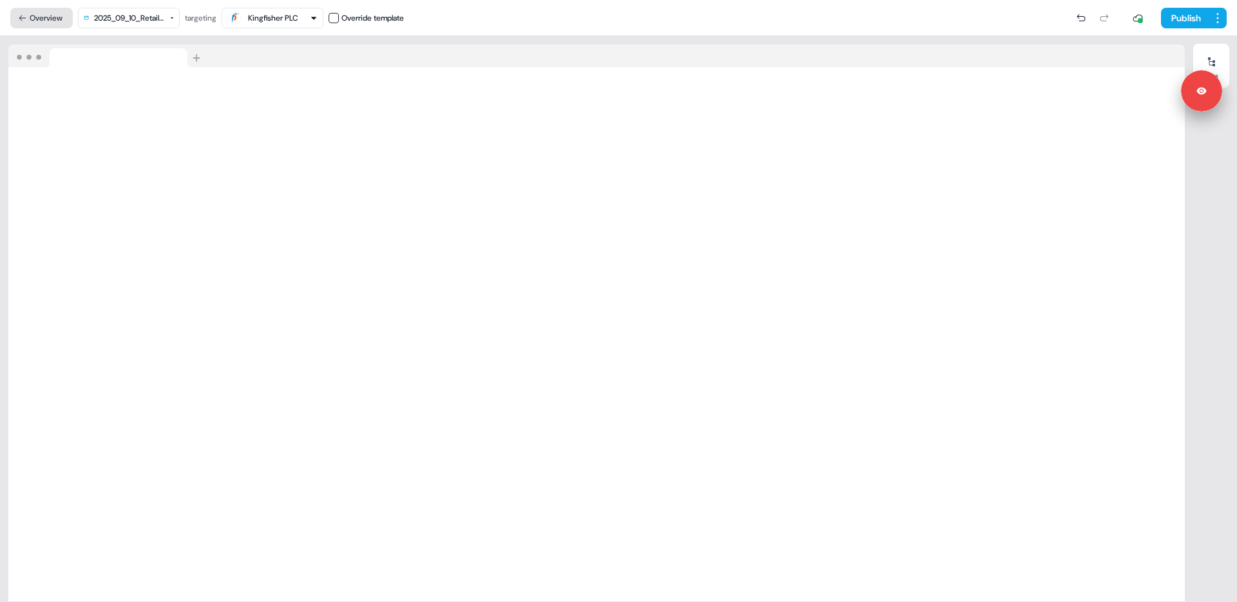
click at [38, 21] on button "Overview" at bounding box center [41, 18] width 63 height 21
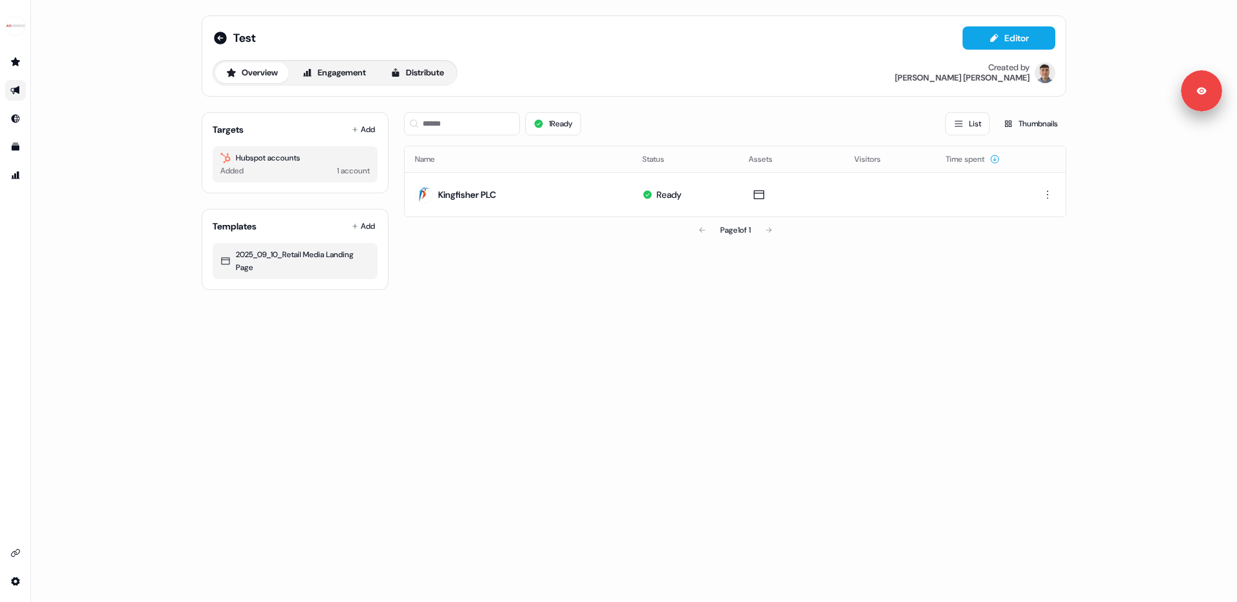
click at [594, 344] on div "Test Editor Overview Engagement Distribute Created by Denis Fleming Targets Add…" at bounding box center [634, 301] width 1206 height 602
drag, startPoint x: 608, startPoint y: 320, endPoint x: 24, endPoint y: 88, distance: 628.3
click at [548, 292] on div "Test Editor Overview Engagement Distribute Created by Denis Fleming Targets Add…" at bounding box center [634, 301] width 1206 height 602
click at [13, 147] on icon "Go to templates" at bounding box center [16, 147] width 8 height 8
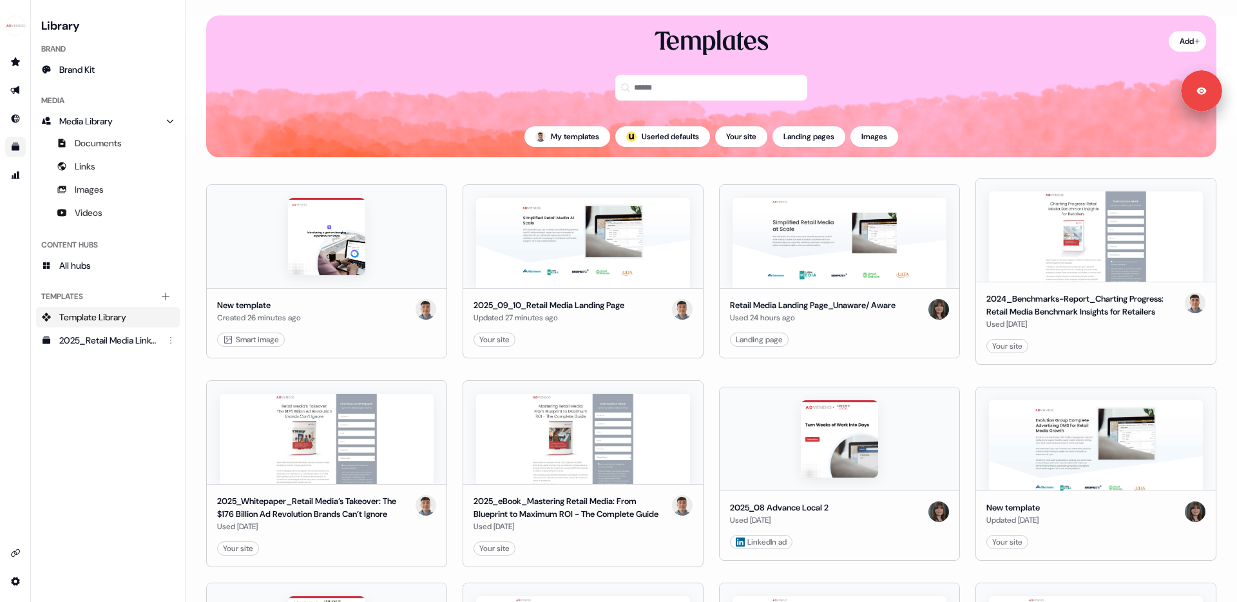
click at [91, 479] on div "Library Brand Brand Kit Media Media Library Documents Links Images Videos Conte…" at bounding box center [108, 300] width 144 height 571
